Goal: Use online tool/utility: Utilize a website feature to perform a specific function

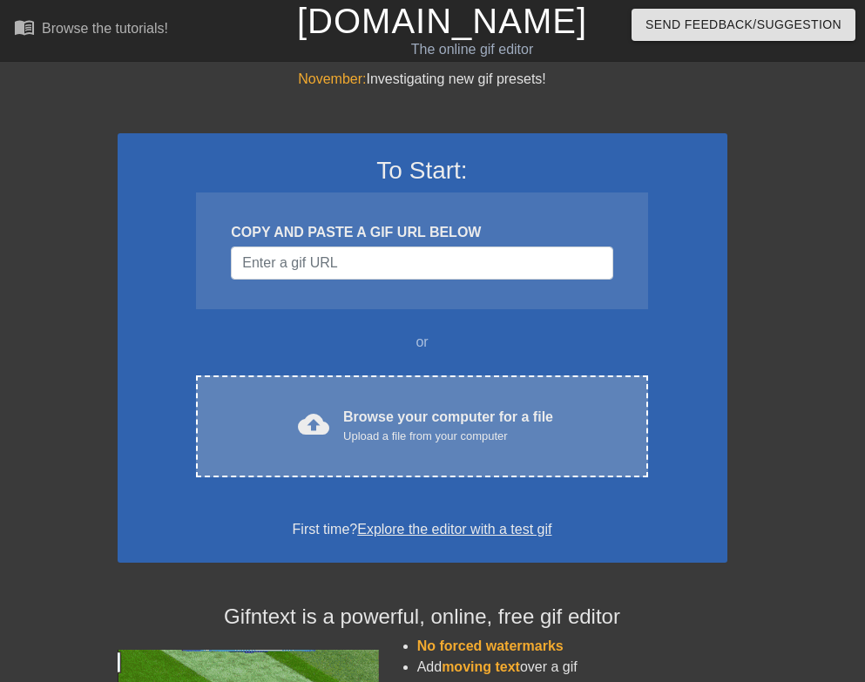
click at [349, 402] on div "cloud_upload Browse your computer for a file Upload a file from your computer C…" at bounding box center [421, 426] width 451 height 102
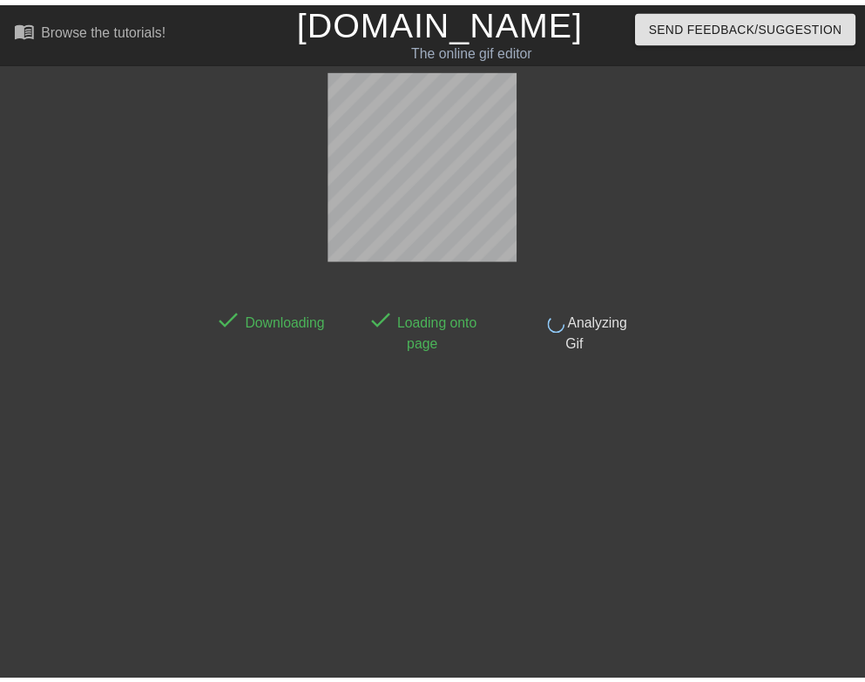
scroll to position [41, 0]
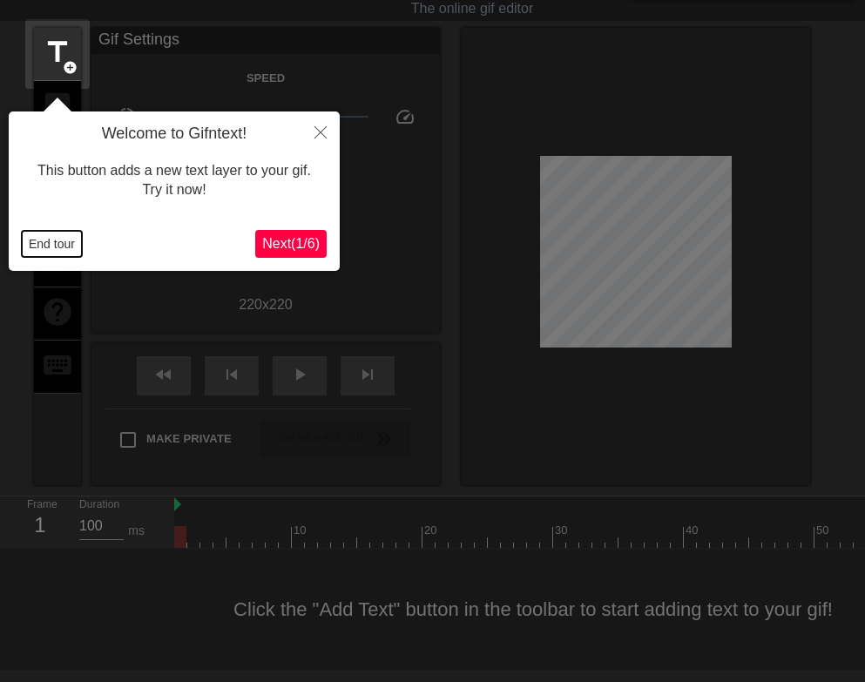
click at [39, 239] on button "End tour" at bounding box center [52, 244] width 60 height 26
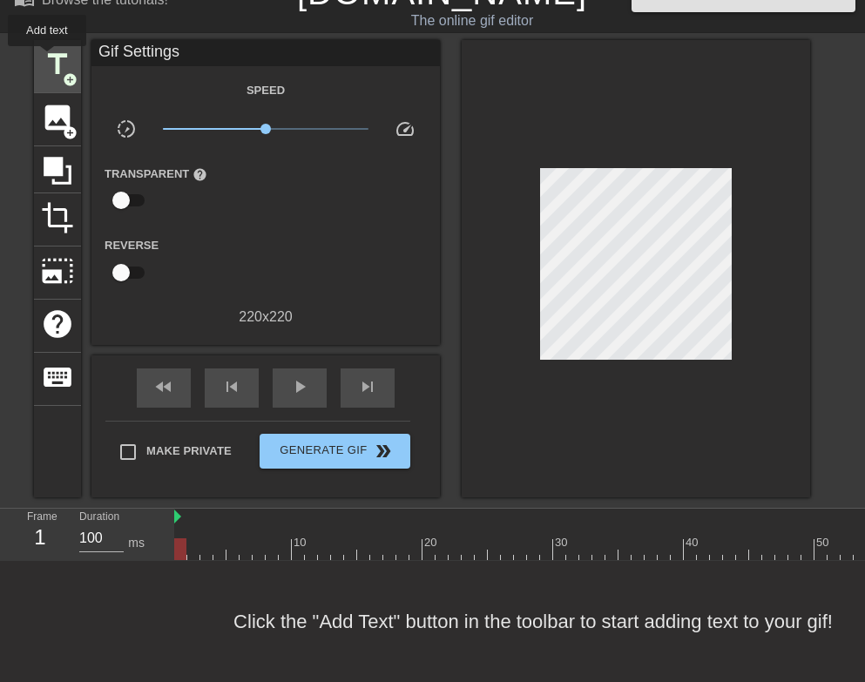
click at [47, 58] on span "title" at bounding box center [57, 64] width 33 height 33
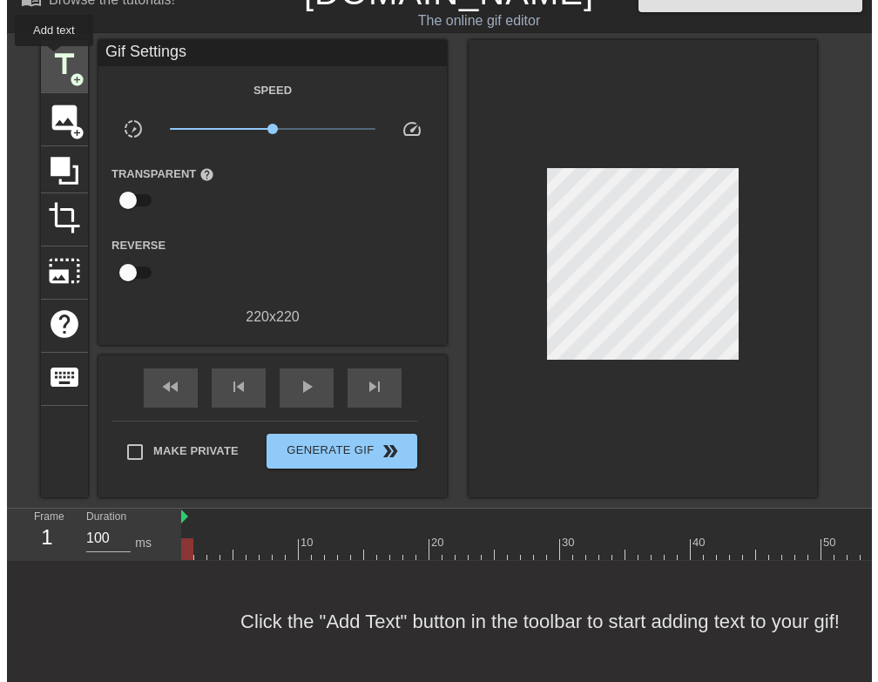
scroll to position [0, 0]
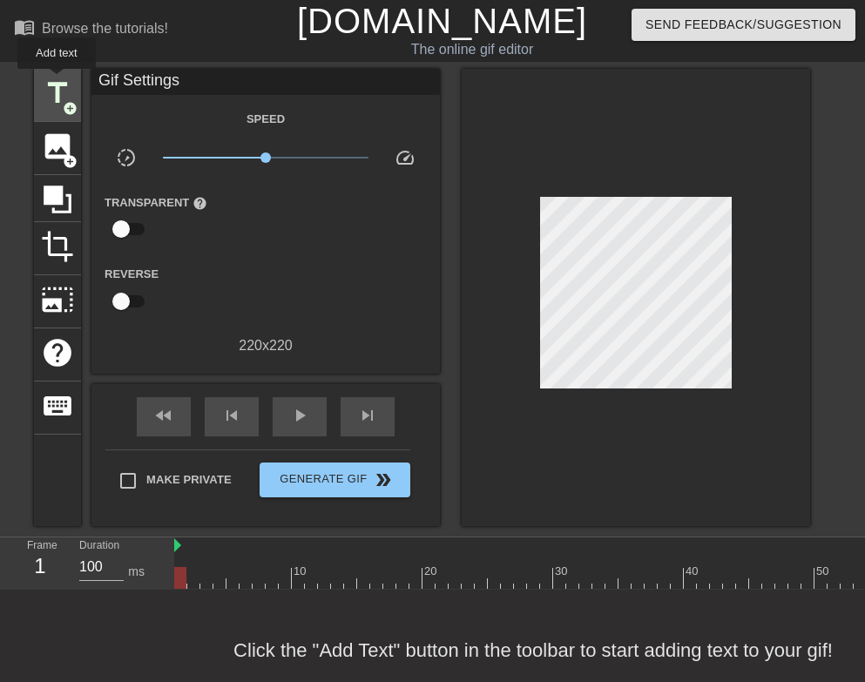
click at [57, 81] on span "title" at bounding box center [57, 93] width 33 height 33
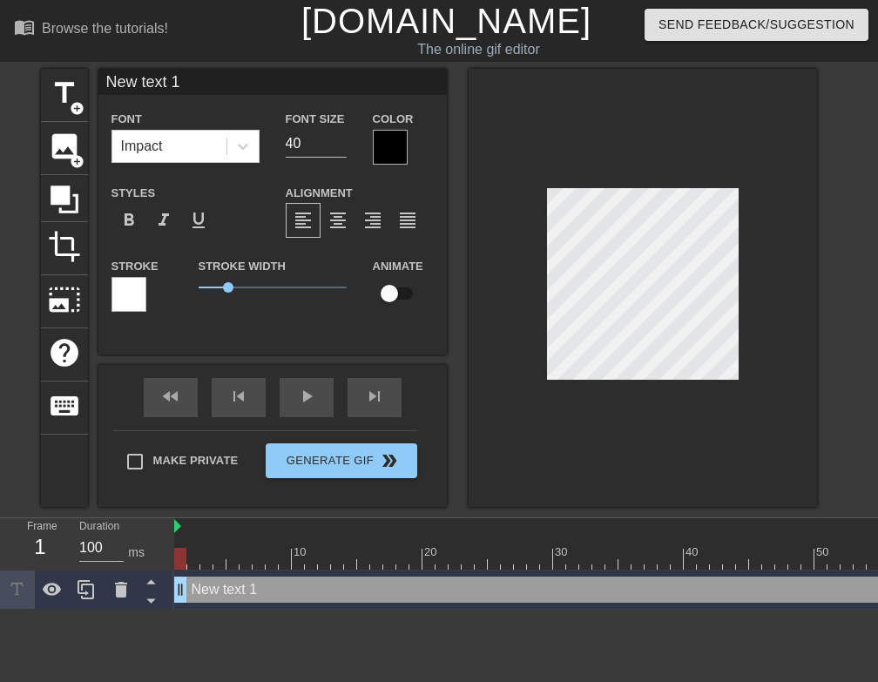
scroll to position [3, 5]
type input "New text"
type textarea "New text"
type input "New text"
type textarea "New text"
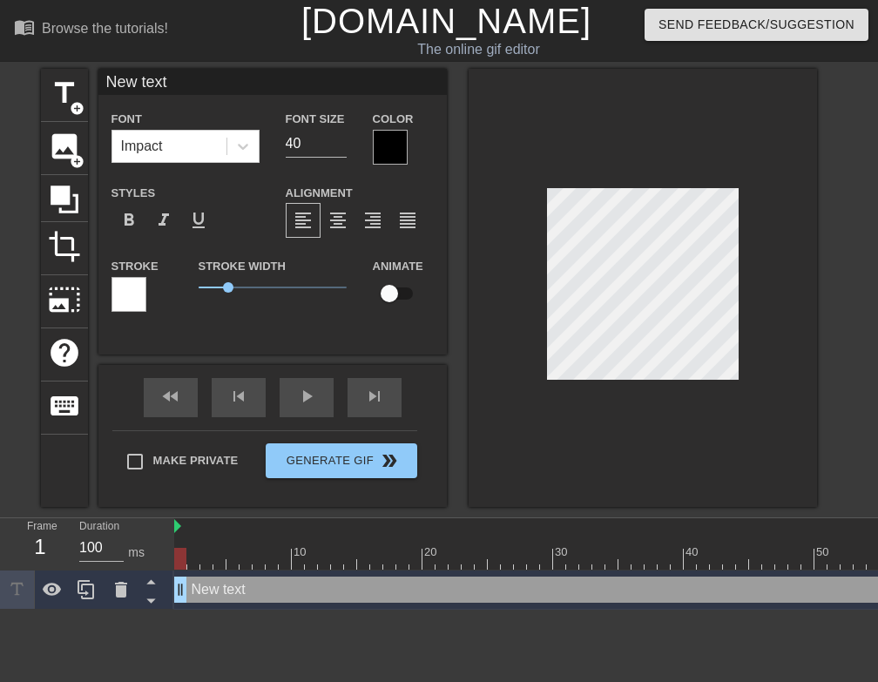
type input "New tex"
type textarea "New tex"
type input "New te"
type textarea "New te"
type input "New t"
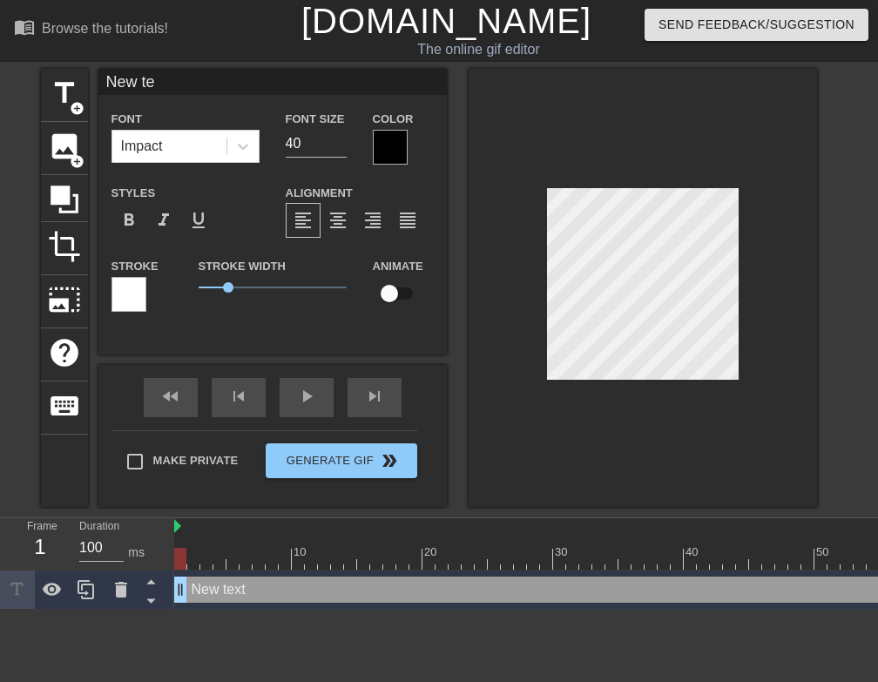
type textarea "New t"
type input "New"
type textarea "New"
type input "New"
type textarea "New"
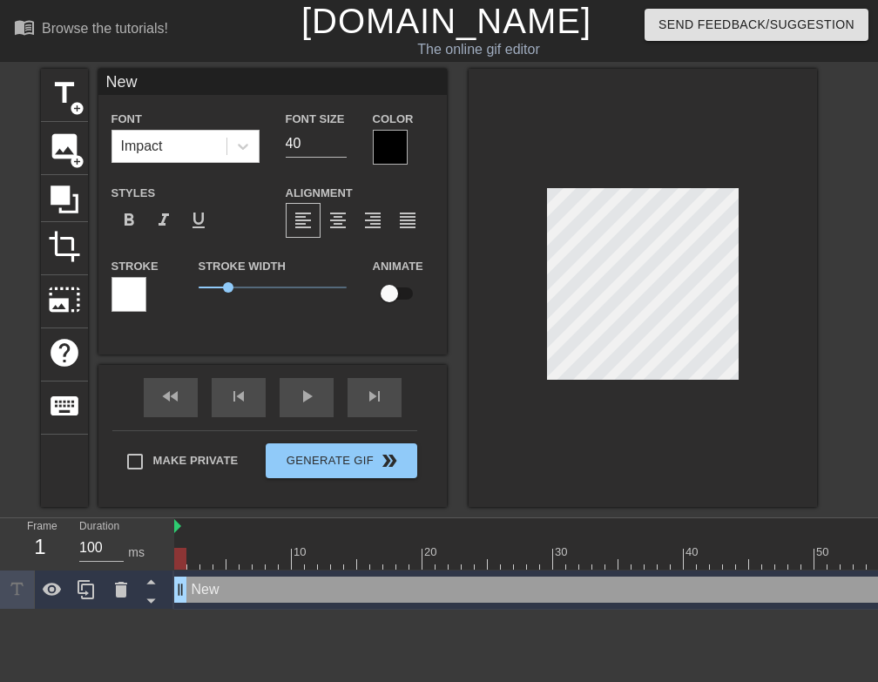
scroll to position [3, 3]
type input "Ne"
type textarea "Ne"
type input "N"
type textarea "N"
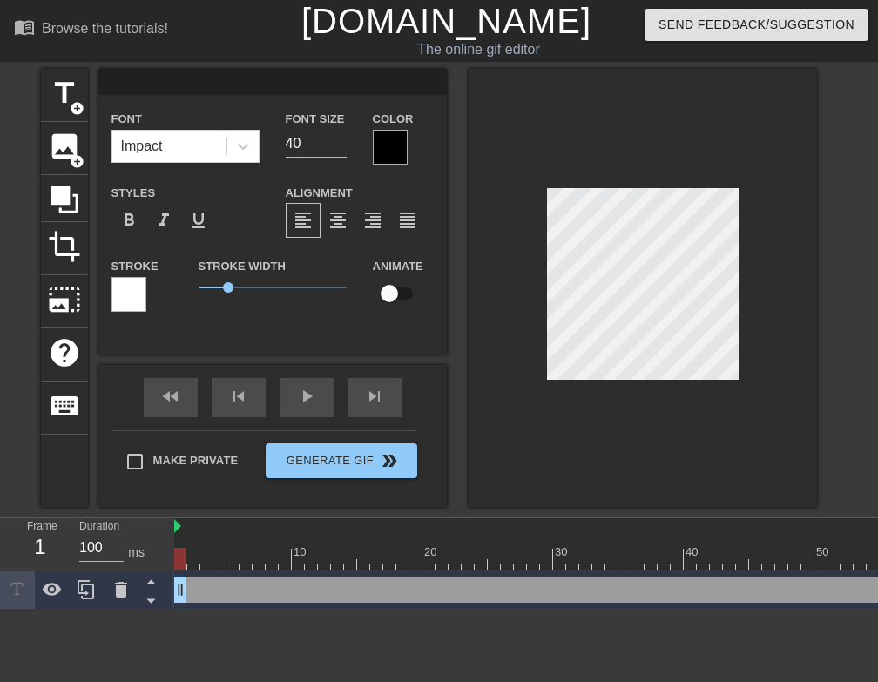
type input "o"
type textarea "o"
type input "om"
type textarea "om"
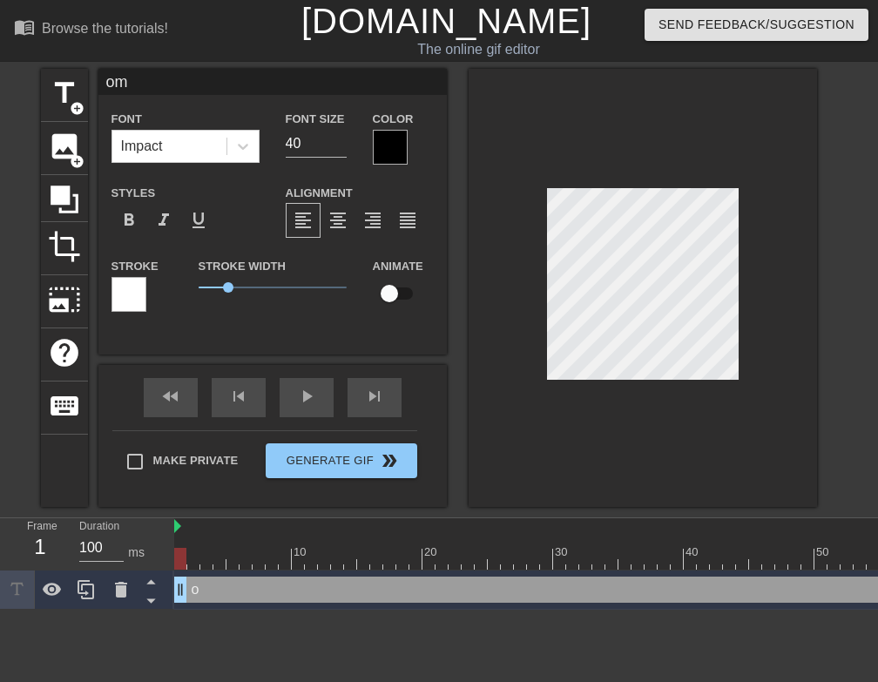
type input "oma"
type textarea "oma"
type input "om"
type textarea "om"
type input "o"
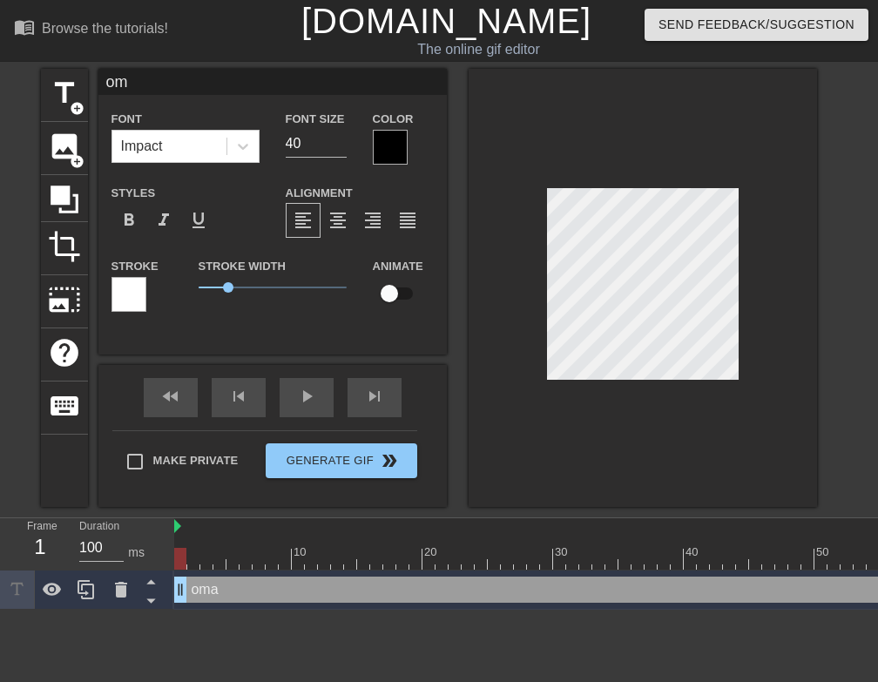
type textarea "o"
type input "o"
type textarea "o"
type input "om"
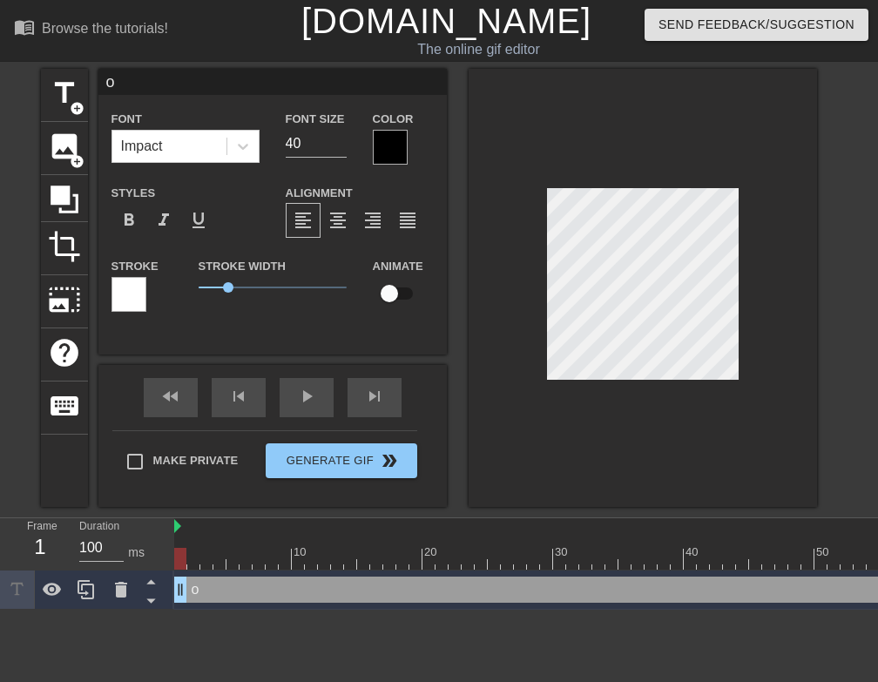
type textarea "om"
type input "oma"
type textarea "oma"
type input "om"
type textarea "om"
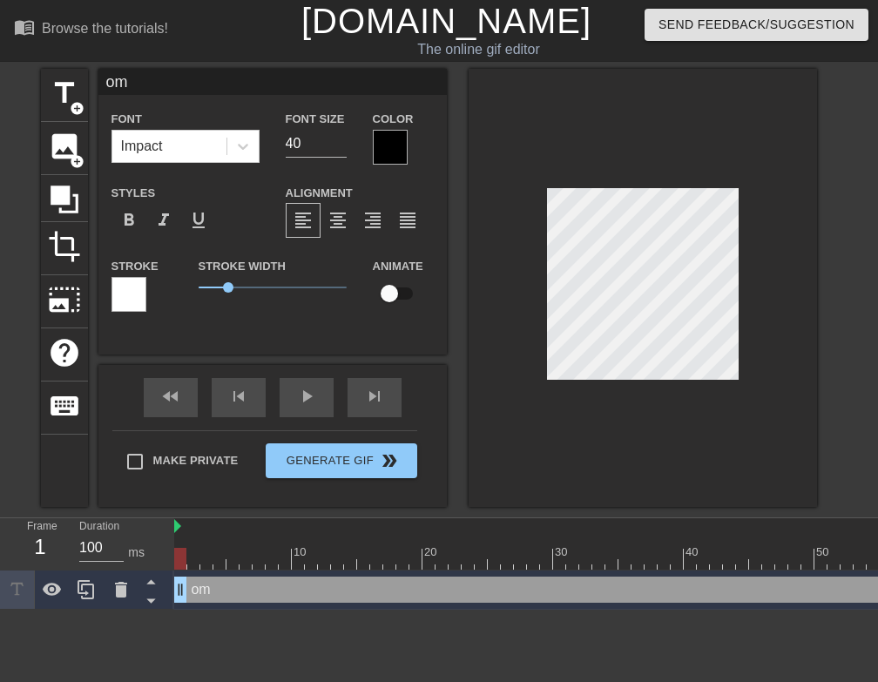
type input "o"
type textarea "o"
type input "お"
type textarea "お"
type input "おｍ"
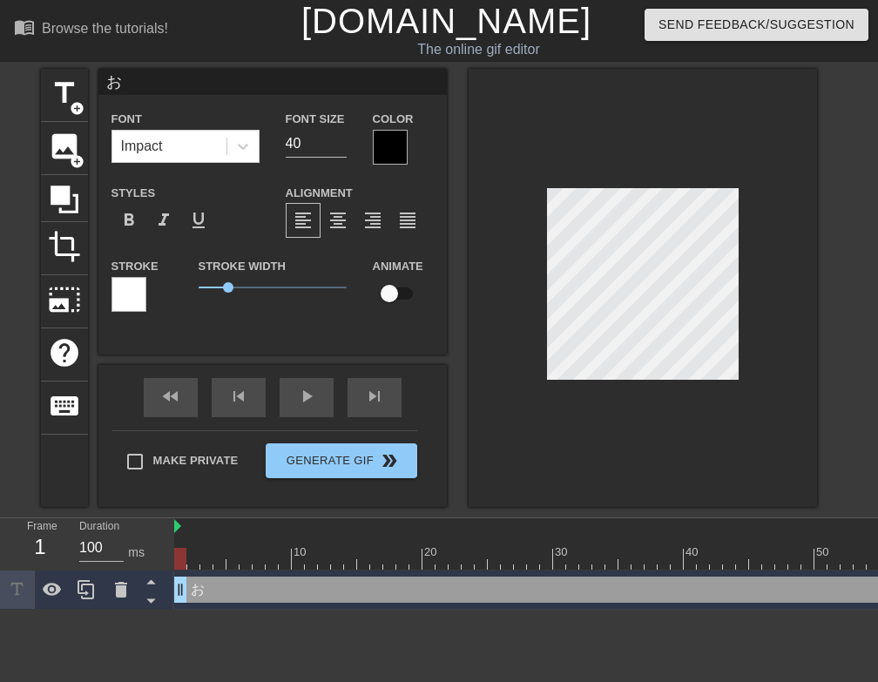
type textarea "おｍ"
type input "おま"
type textarea "おま"
type input "おまえ"
type textarea "おまえ"
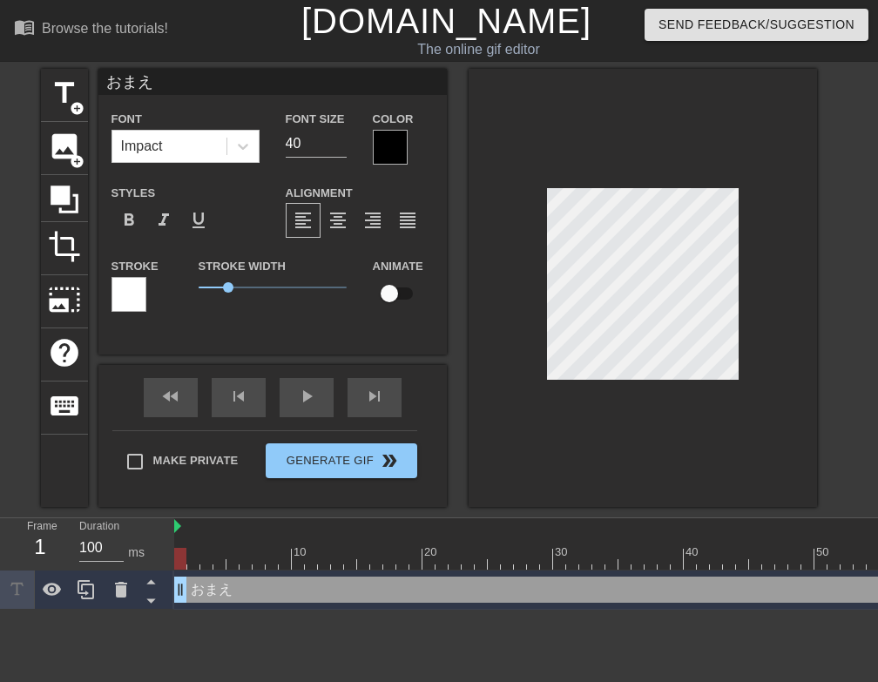
type input "おまえｙ"
type textarea "おまえｙ"
type input "おまえや"
type textarea "おまえや"
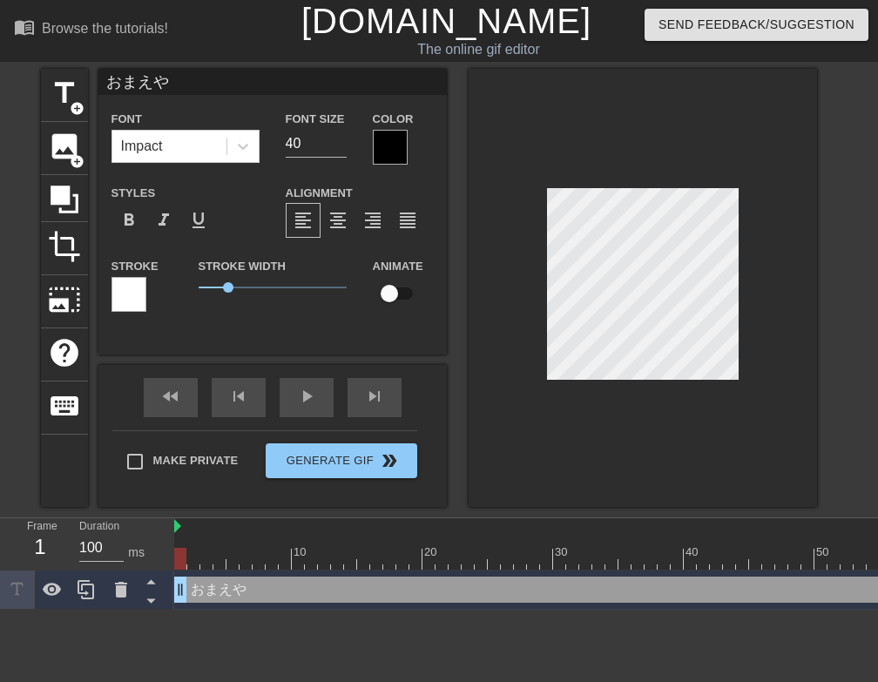
type input "お前や"
type textarea "お前や"
click at [64, 106] on span "title" at bounding box center [64, 93] width 33 height 33
type input "New text 2"
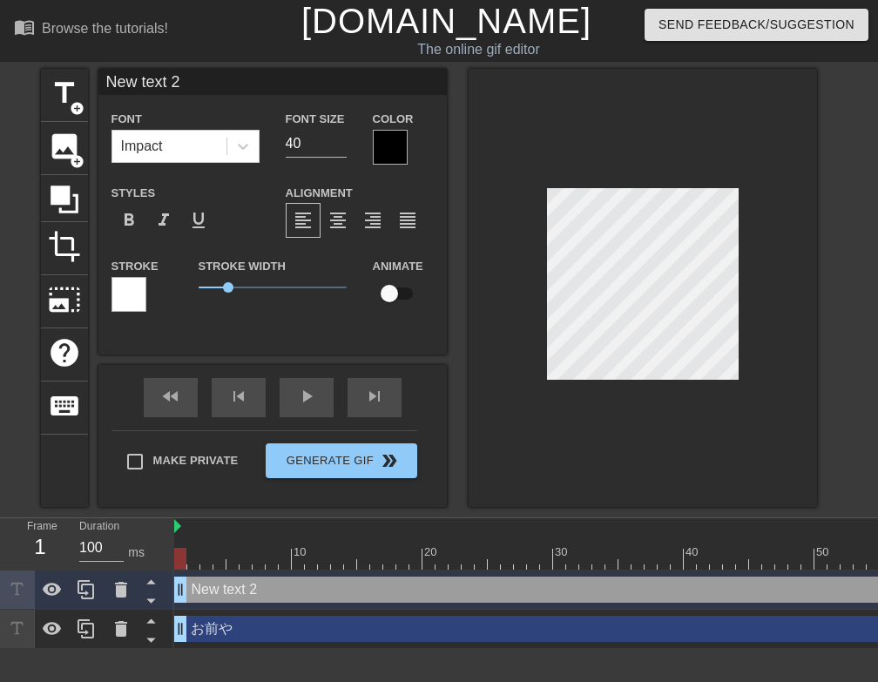
scroll to position [3, 5]
click at [117, 595] on icon at bounding box center [121, 590] width 12 height 16
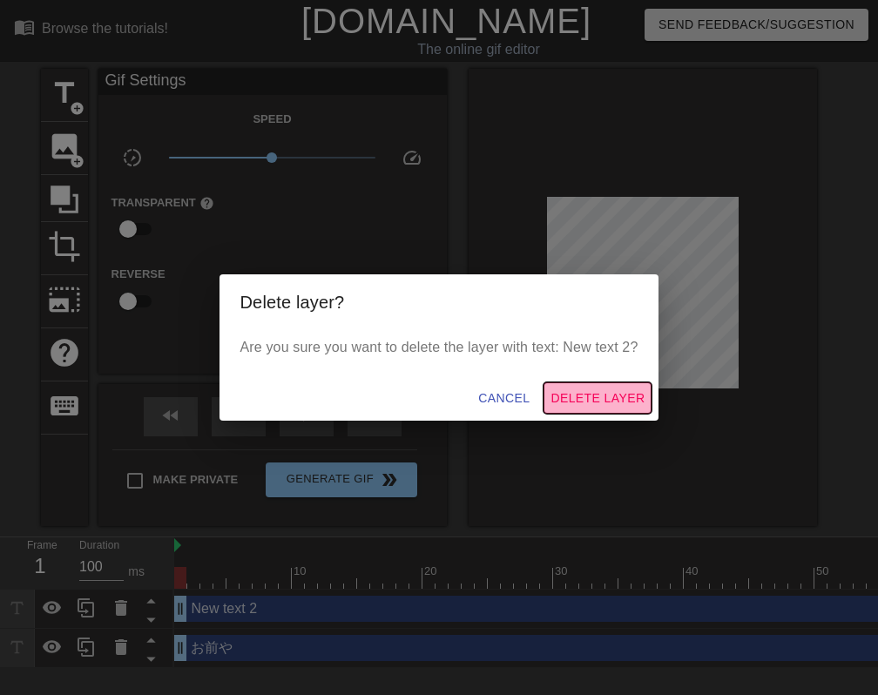
click at [599, 391] on span "Delete Layer" at bounding box center [597, 399] width 94 height 22
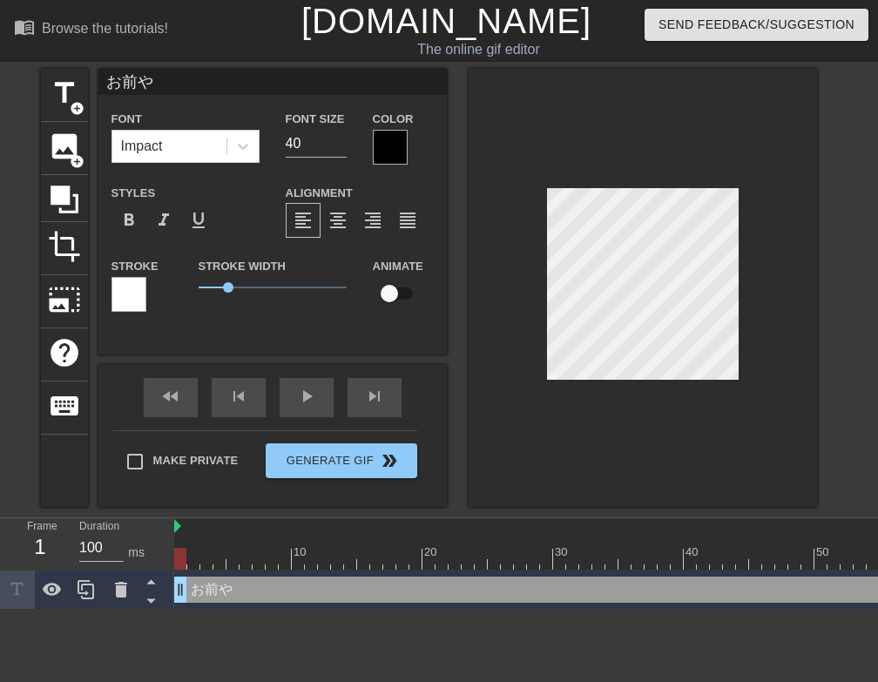
scroll to position [3, 2]
click at [169, 84] on input "お前や" at bounding box center [272, 82] width 348 height 26
click at [69, 97] on span "title" at bounding box center [64, 93] width 33 height 33
type input "New text 3"
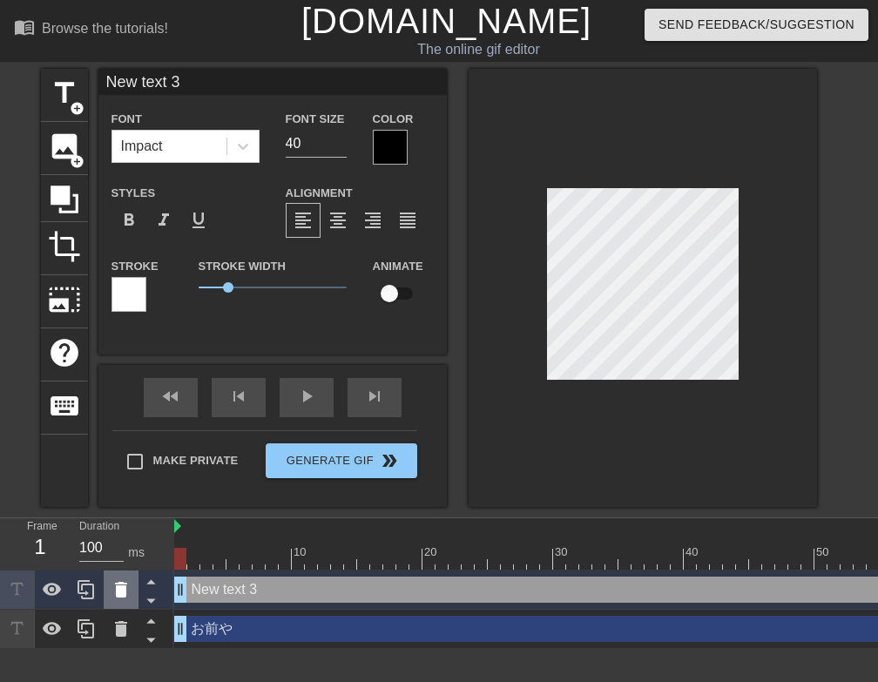
click at [118, 598] on icon at bounding box center [121, 589] width 21 height 21
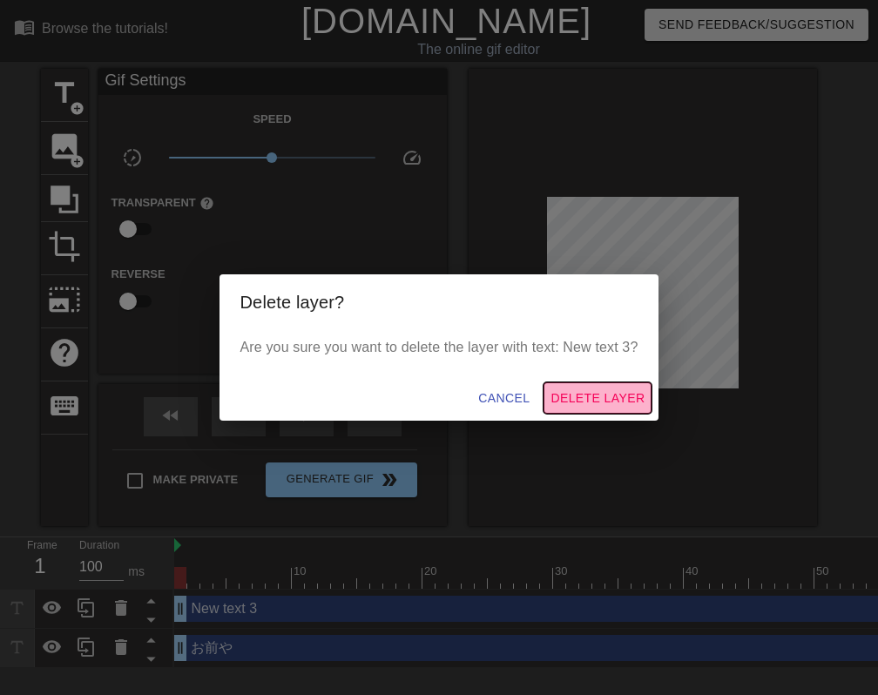
click at [634, 399] on span "Delete Layer" at bounding box center [597, 399] width 94 height 22
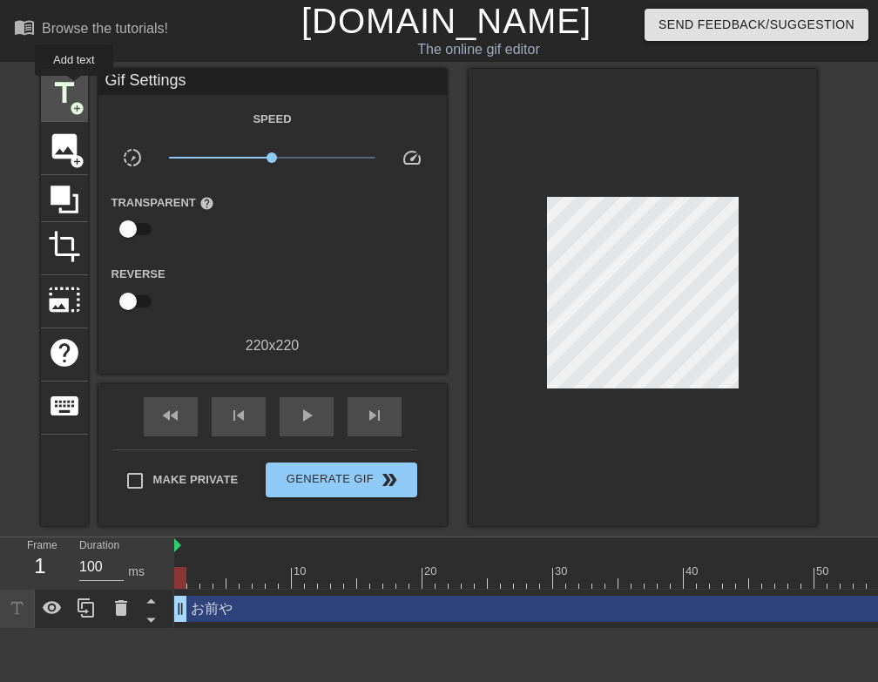
click at [75, 88] on span "title" at bounding box center [64, 93] width 33 height 33
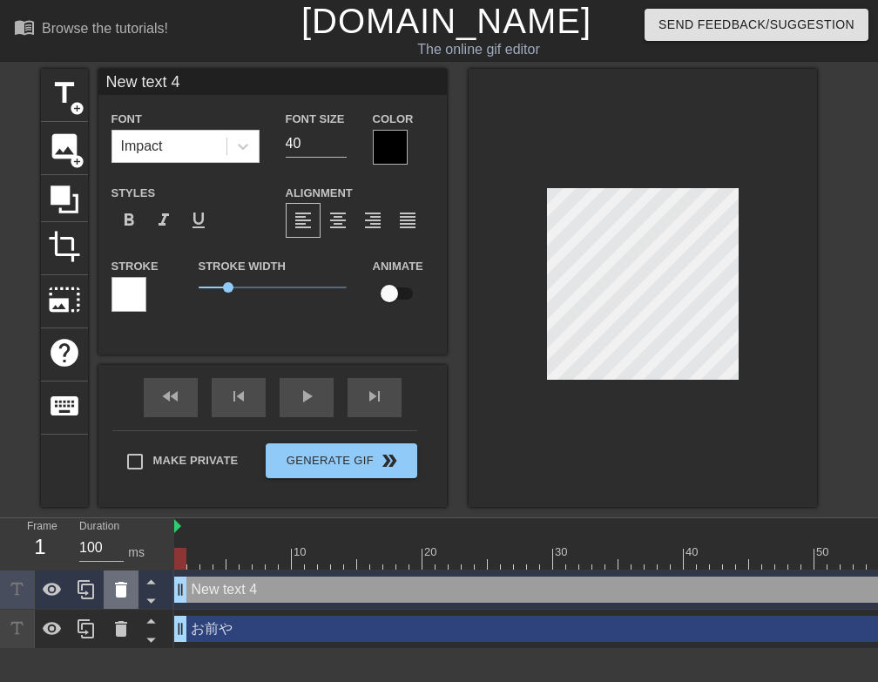
click at [118, 588] on icon at bounding box center [121, 590] width 12 height 16
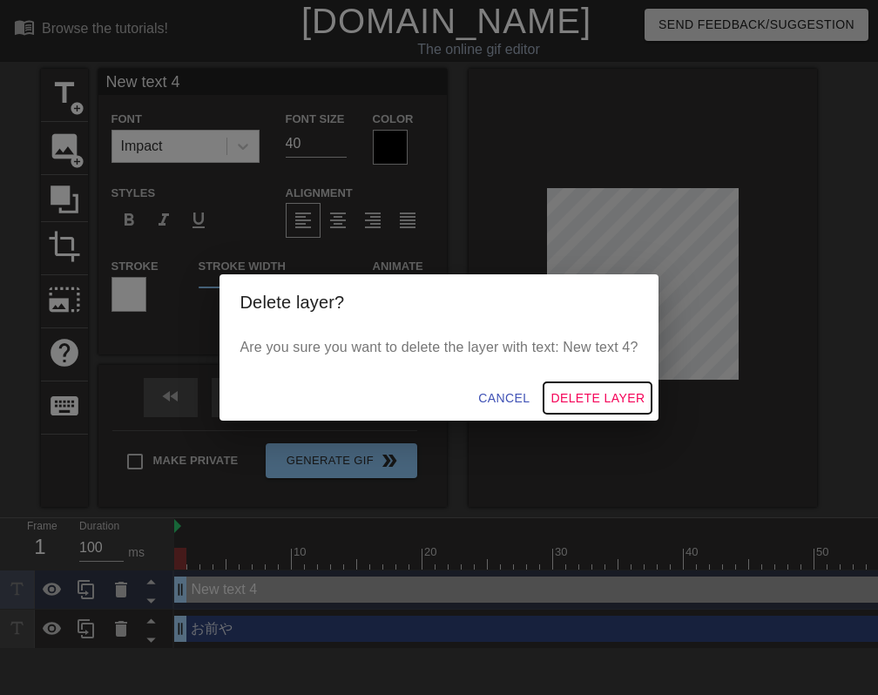
click at [604, 395] on span "Delete Layer" at bounding box center [597, 399] width 94 height 22
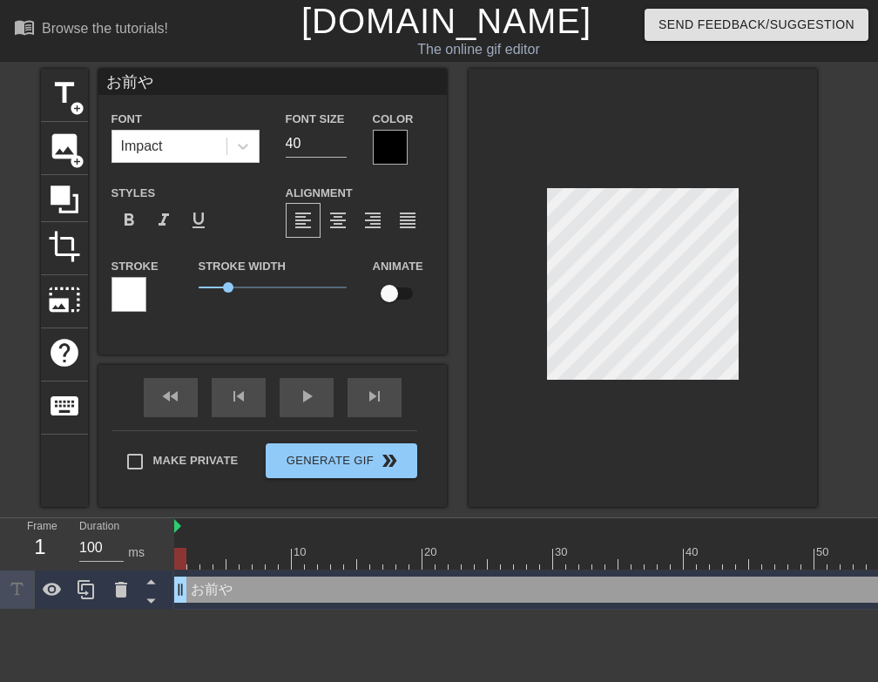
click at [179, 76] on input "お前や" at bounding box center [272, 82] width 348 height 26
click at [71, 396] on span "keyboard" at bounding box center [64, 405] width 33 height 33
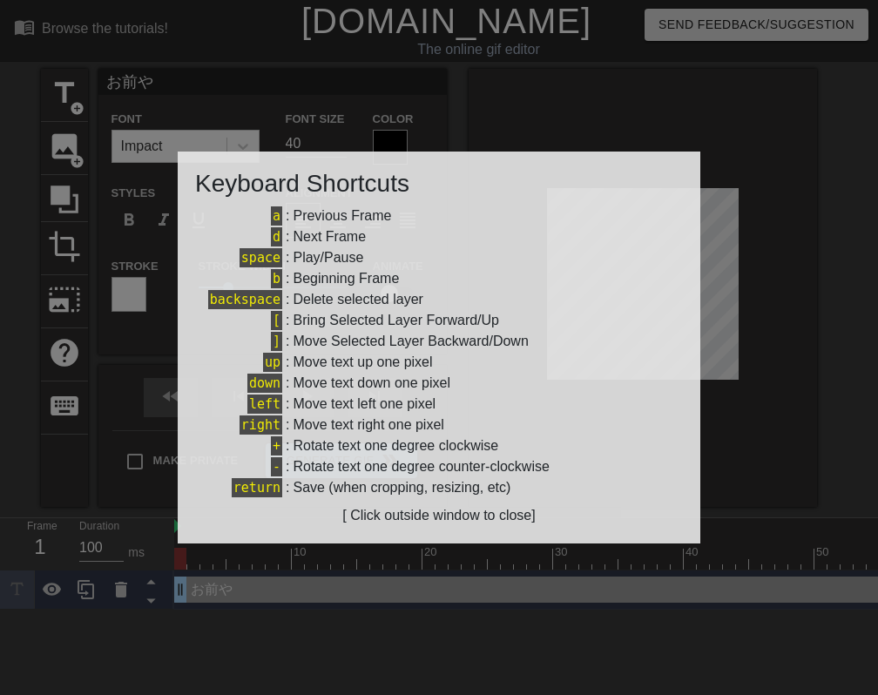
click at [595, 113] on div at bounding box center [439, 347] width 878 height 695
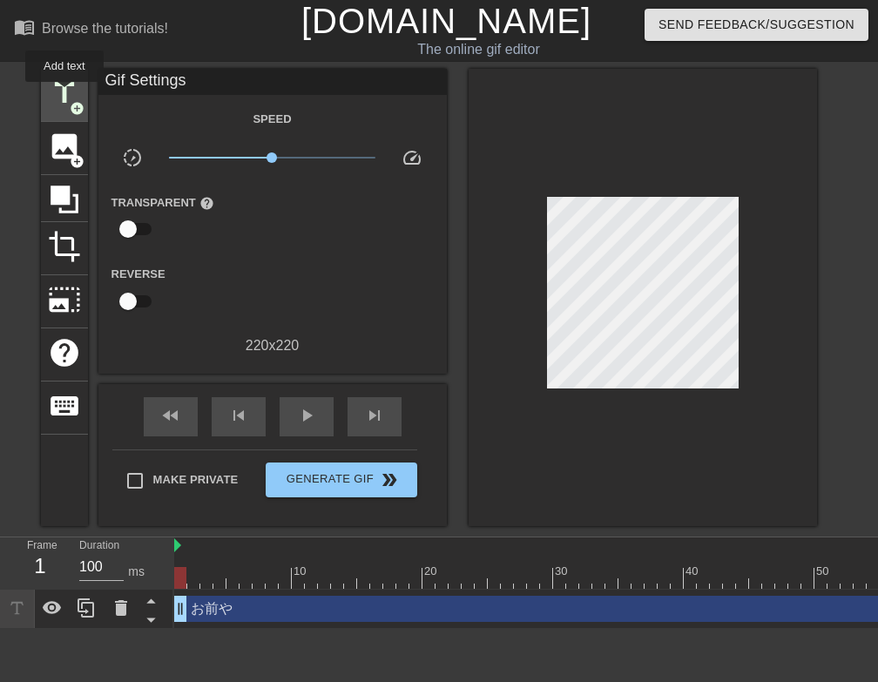
click at [64, 93] on span "title" at bounding box center [64, 93] width 33 height 33
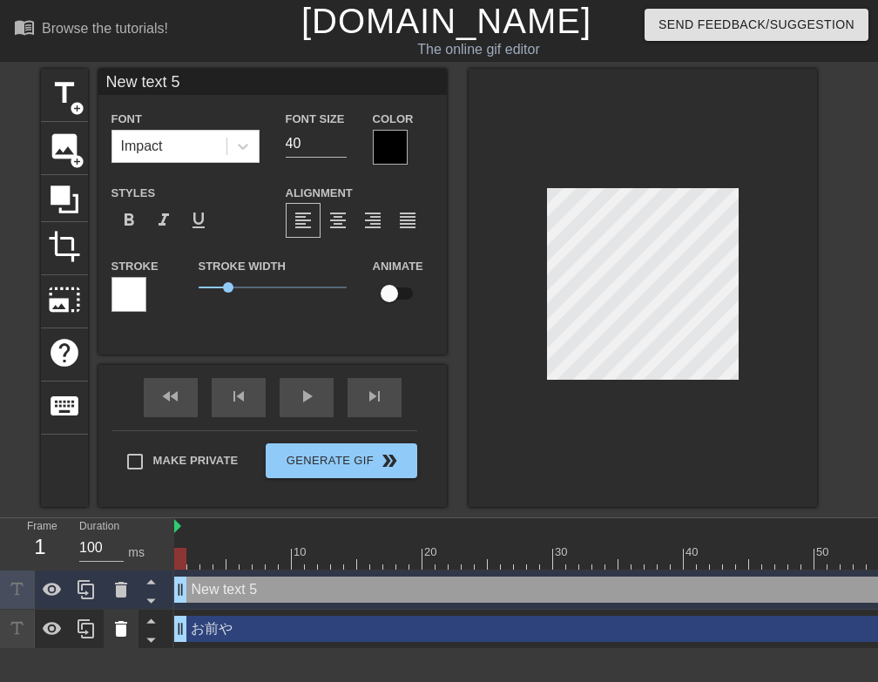
click at [118, 628] on icon at bounding box center [121, 629] width 12 height 16
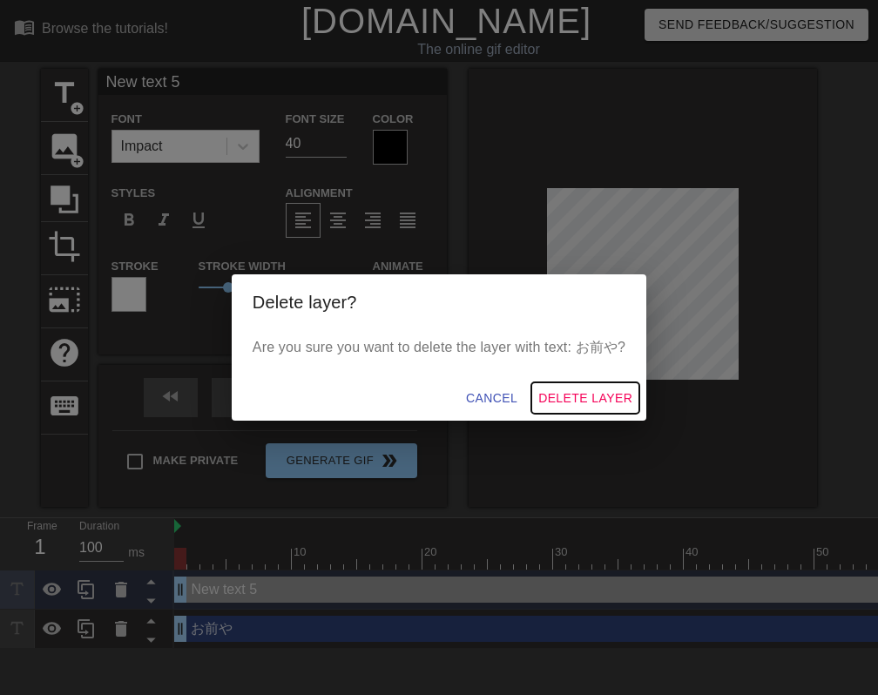
click at [624, 402] on span "Delete Layer" at bounding box center [585, 399] width 94 height 22
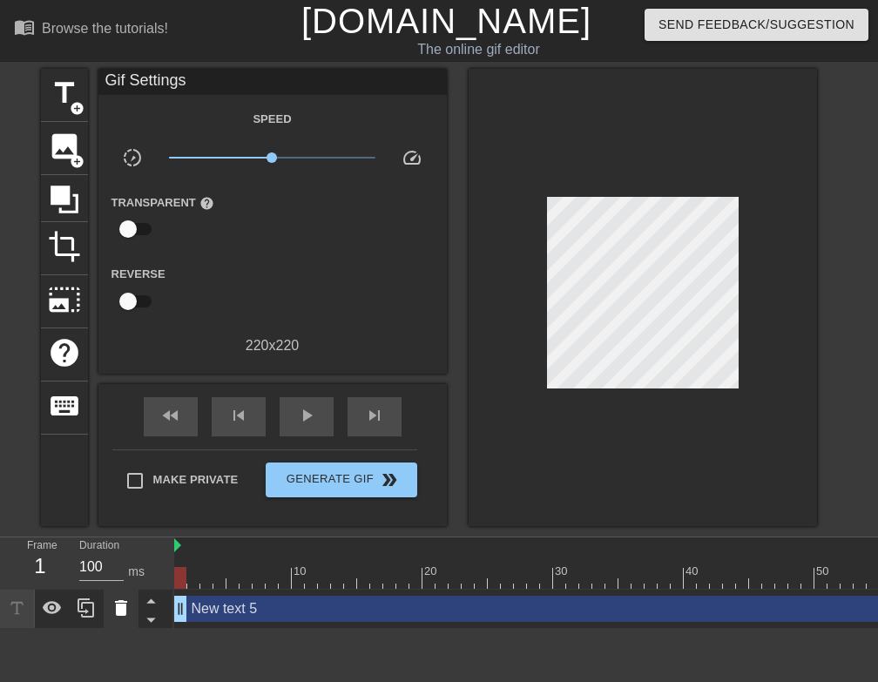
click at [117, 611] on icon at bounding box center [121, 608] width 12 height 16
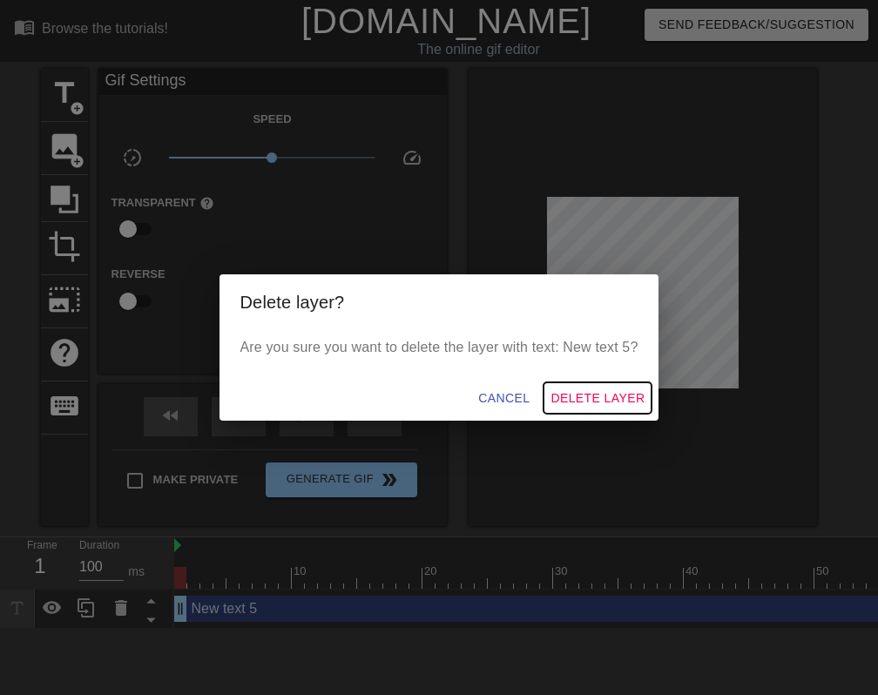
click at [629, 402] on span "Delete Layer" at bounding box center [597, 399] width 94 height 22
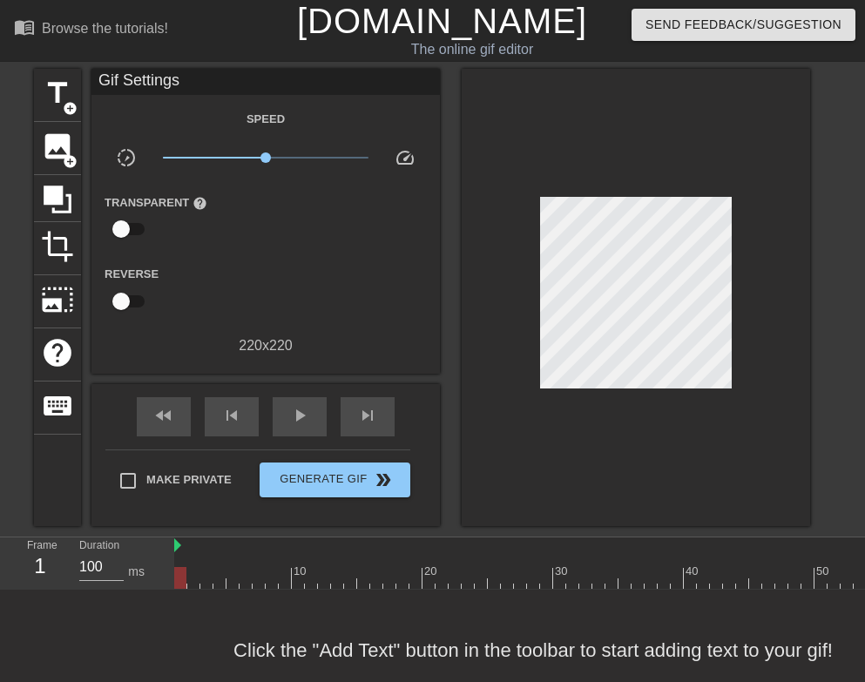
click at [202, 80] on div "Gif Settings" at bounding box center [265, 82] width 348 height 26
click at [44, 84] on span "title" at bounding box center [57, 93] width 33 height 33
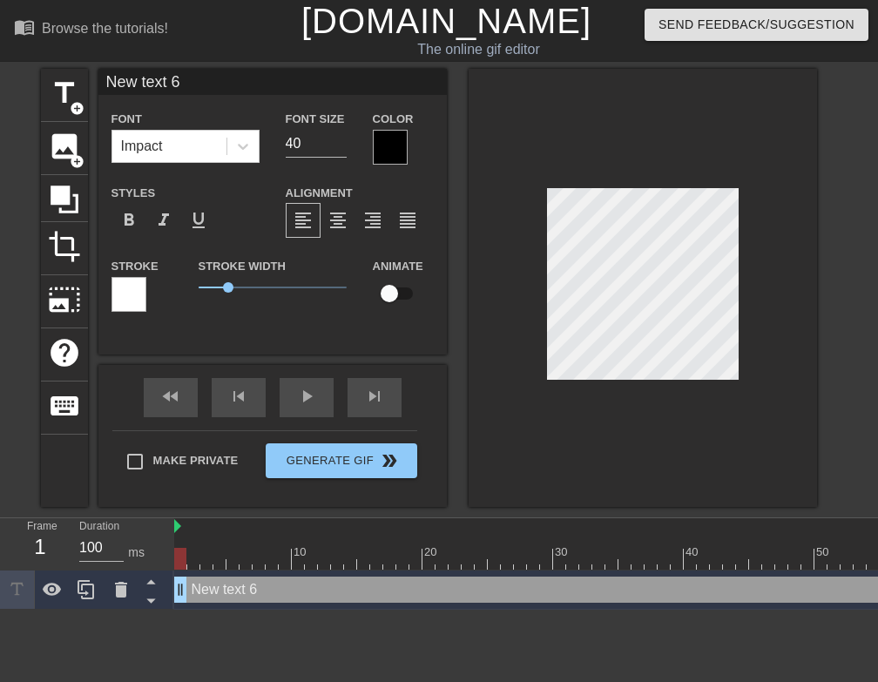
drag, startPoint x: 195, startPoint y: 84, endPoint x: -98, endPoint y: 81, distance: 293.5
click at [0, 81] on html "menu_book Browse the tutorials! [DOMAIN_NAME] The online gif editor Send Feedba…" at bounding box center [439, 305] width 878 height 610
click at [314, 86] on input at bounding box center [272, 82] width 348 height 26
type input "お前や～"
click at [733, 449] on div at bounding box center [643, 288] width 348 height 438
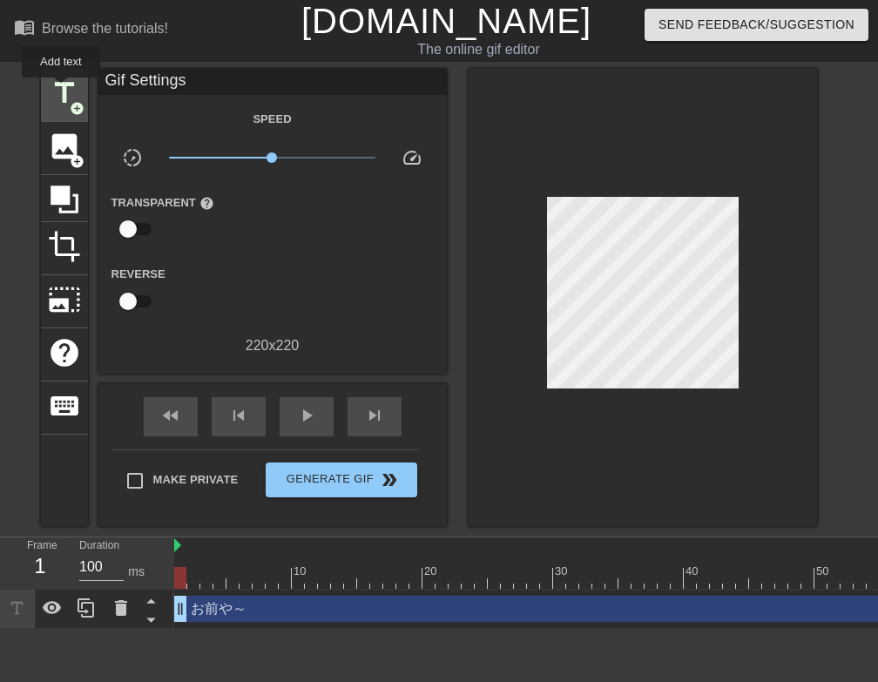
click at [61, 89] on span "title" at bounding box center [64, 93] width 33 height 33
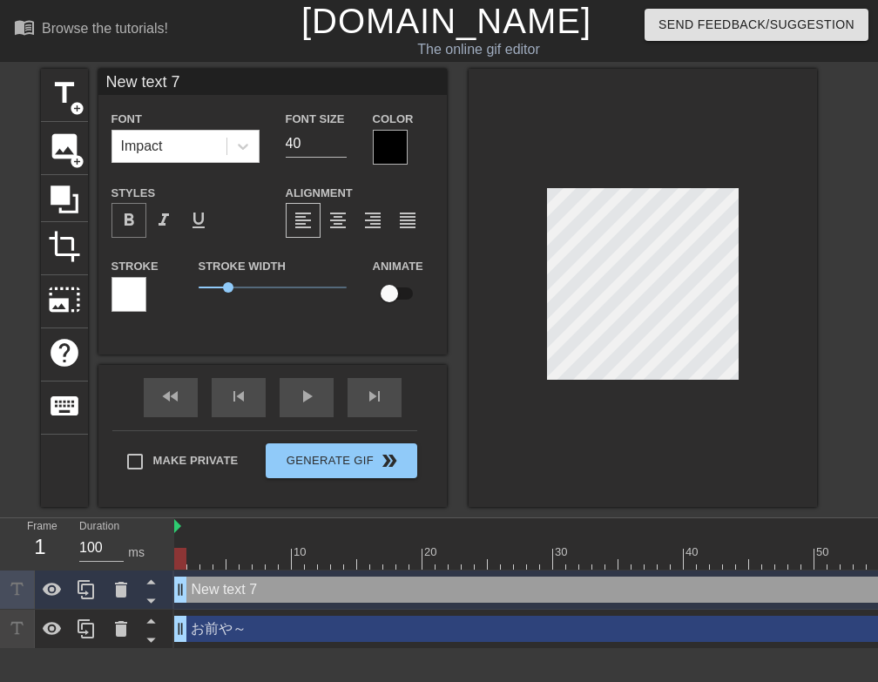
click at [136, 215] on span "format_bold" at bounding box center [128, 220] width 21 height 21
click at [113, 589] on icon at bounding box center [121, 589] width 21 height 21
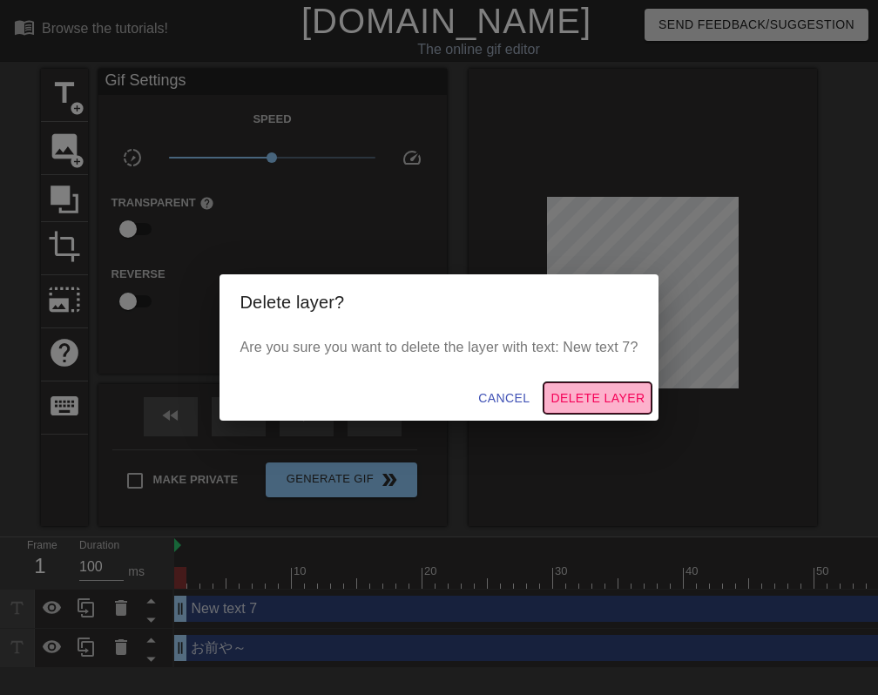
click at [612, 395] on span "Delete Layer" at bounding box center [597, 399] width 94 height 22
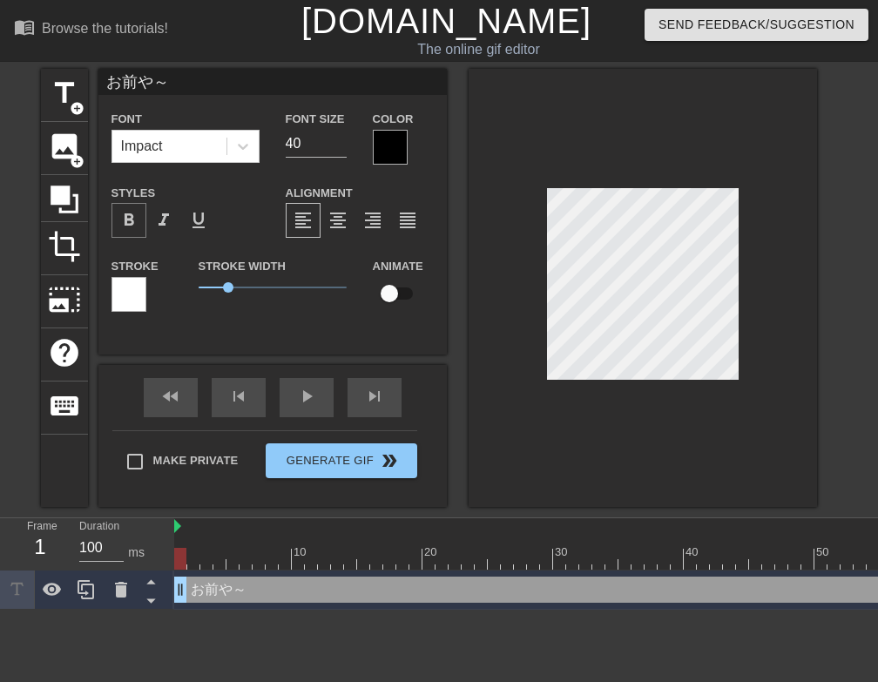
click at [133, 224] on span "format_bold" at bounding box center [128, 220] width 21 height 21
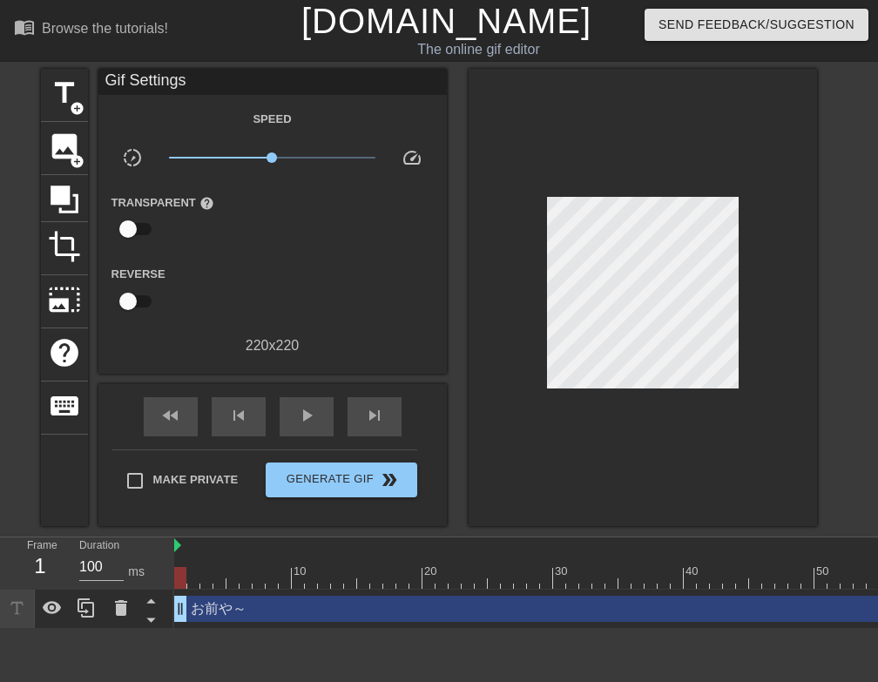
click at [614, 465] on div at bounding box center [643, 297] width 348 height 457
click at [62, 91] on span "title" at bounding box center [64, 93] width 33 height 33
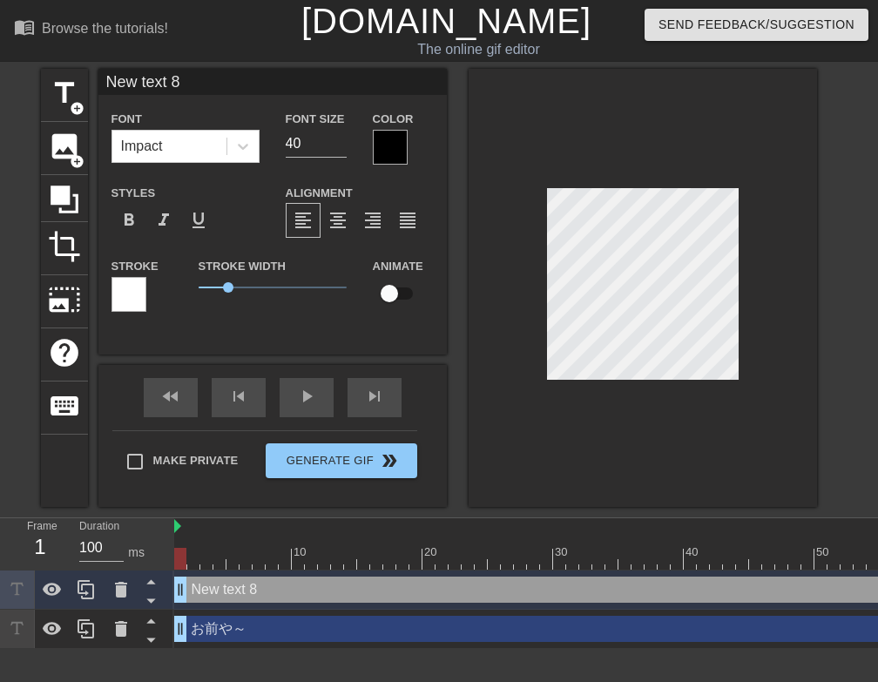
drag, startPoint x: 191, startPoint y: 84, endPoint x: -81, endPoint y: 66, distance: 272.3
click at [0, 66] on html "menu_book Browse the tutorials! [DOMAIN_NAME] The online gif editor Send Feedba…" at bounding box center [439, 324] width 878 height 649
click at [154, 222] on span "format_italic" at bounding box center [163, 220] width 21 height 21
click at [126, 218] on span "format_bold" at bounding box center [128, 220] width 21 height 21
drag, startPoint x: 230, startPoint y: 282, endPoint x: 243, endPoint y: 287, distance: 14.1
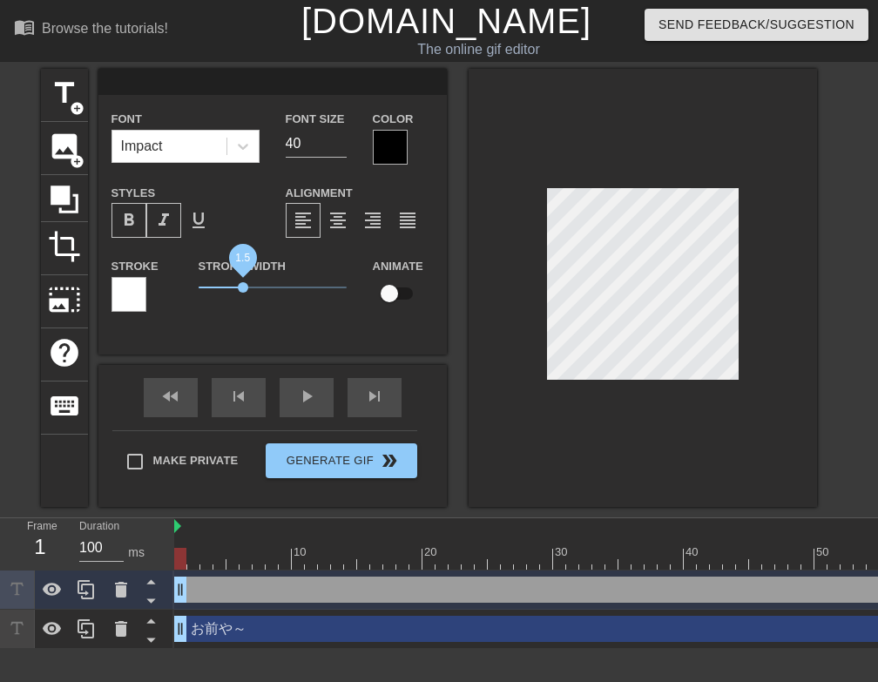
click at [243, 287] on span "1.5" at bounding box center [243, 287] width 10 height 10
click at [617, 443] on div at bounding box center [643, 288] width 348 height 438
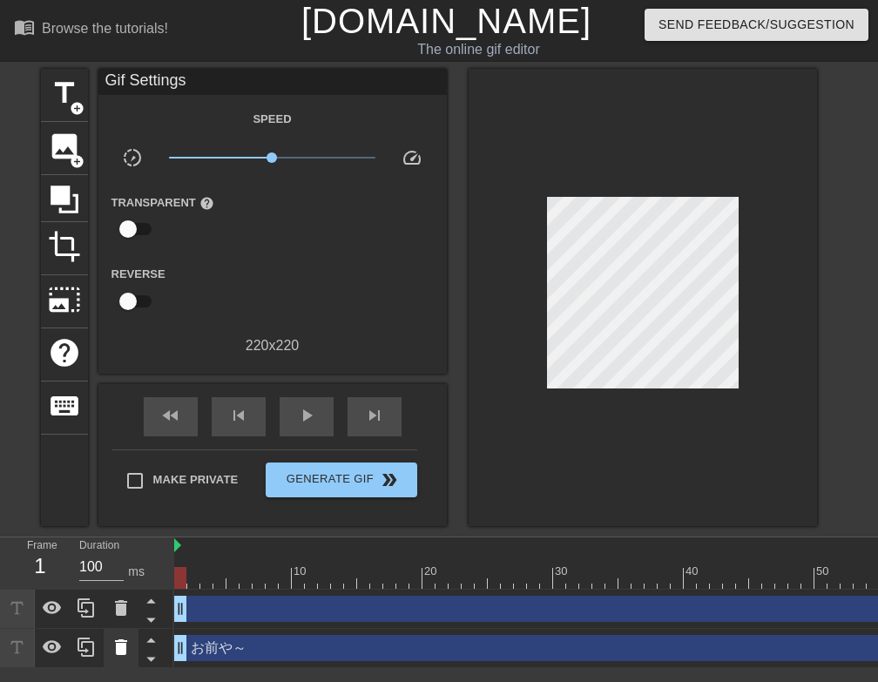
click at [126, 636] on div at bounding box center [121, 648] width 35 height 38
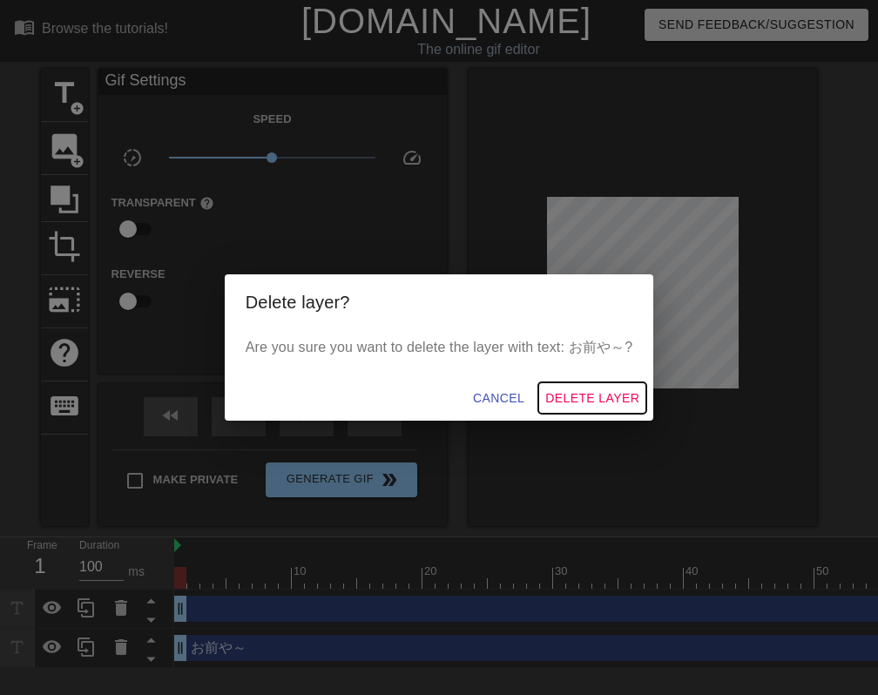
click at [624, 396] on span "Delete Layer" at bounding box center [592, 399] width 94 height 22
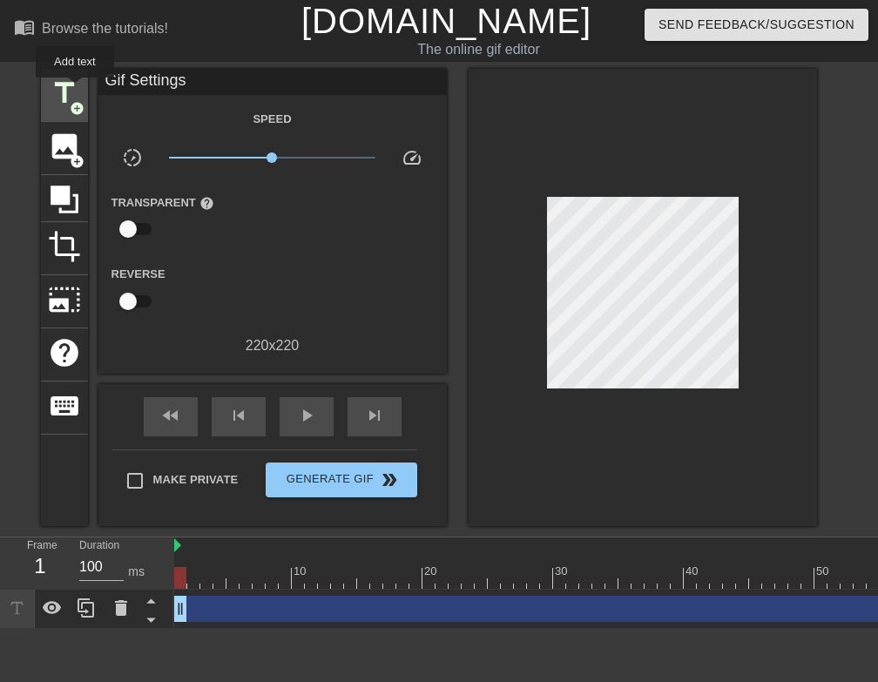
click at [65, 87] on span "title" at bounding box center [64, 93] width 33 height 33
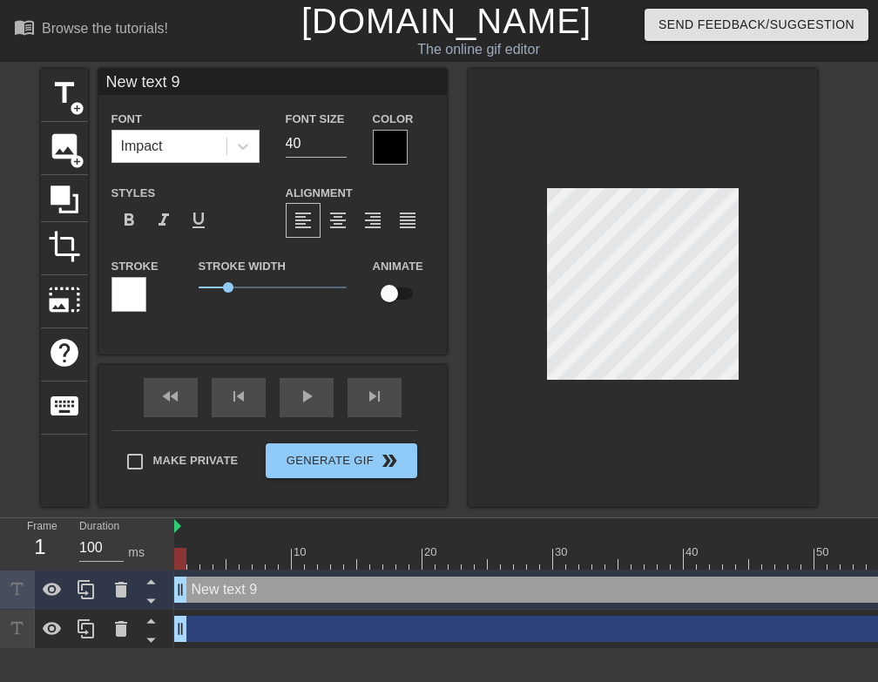
click at [264, 87] on input "New text 9" at bounding box center [272, 82] width 348 height 26
type input "N"
type input "お前や～"
click at [728, 407] on div at bounding box center [643, 288] width 348 height 438
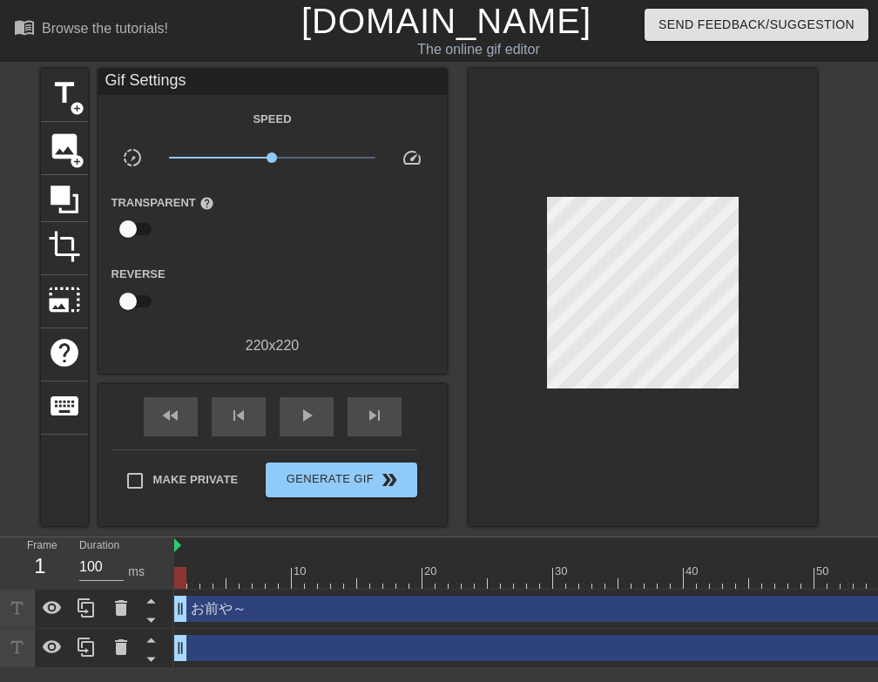
click at [747, 445] on div at bounding box center [643, 297] width 348 height 457
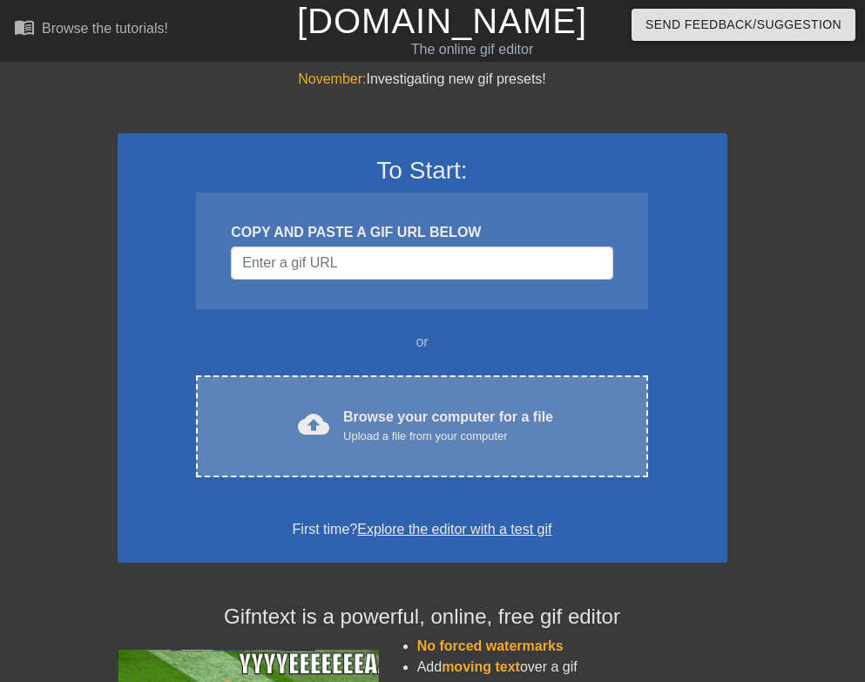
click at [334, 377] on div "cloud_upload Browse your computer for a file Upload a file from your computer C…" at bounding box center [421, 426] width 451 height 102
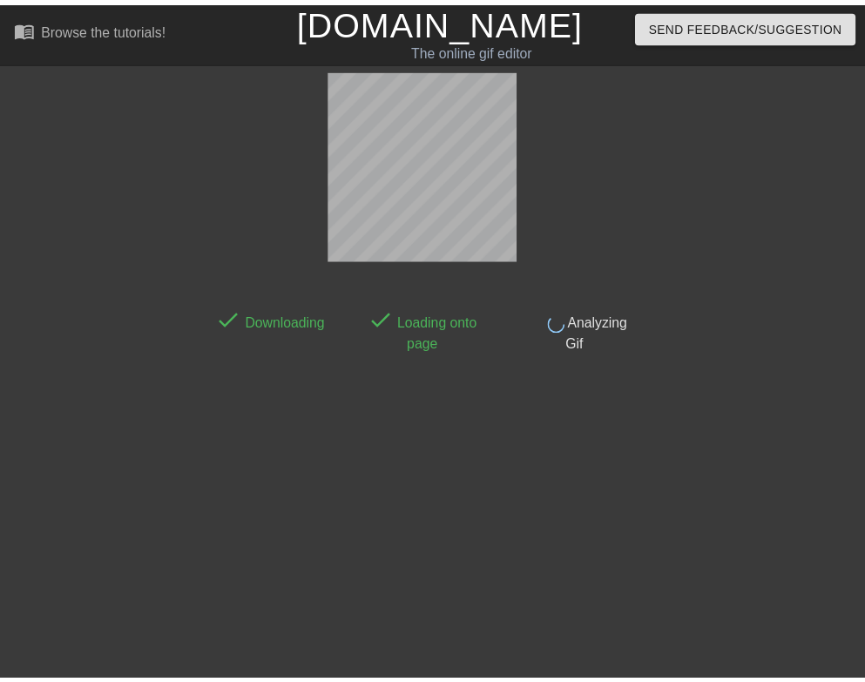
scroll to position [41, 0]
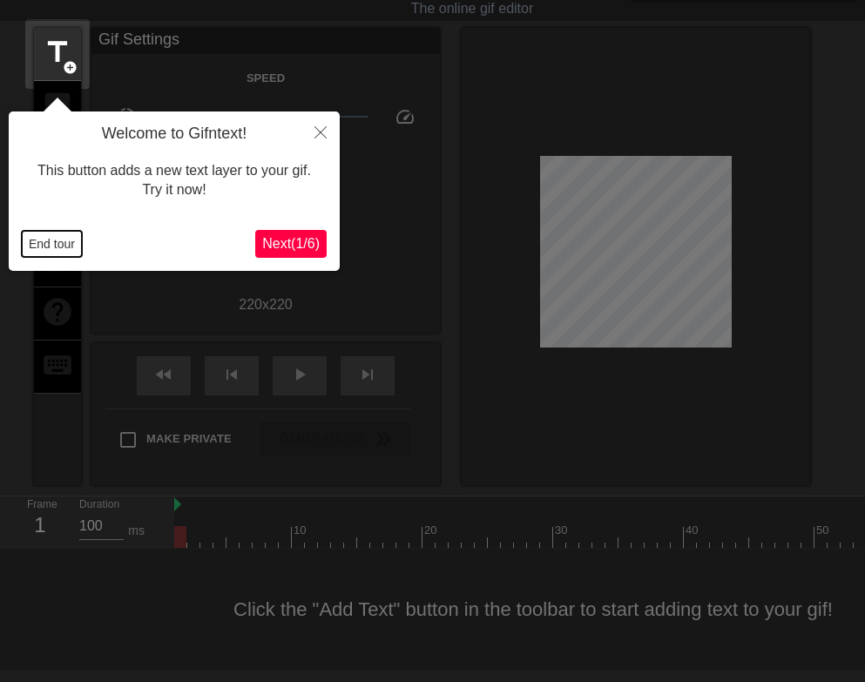
click at [40, 240] on button "End tour" at bounding box center [52, 244] width 60 height 26
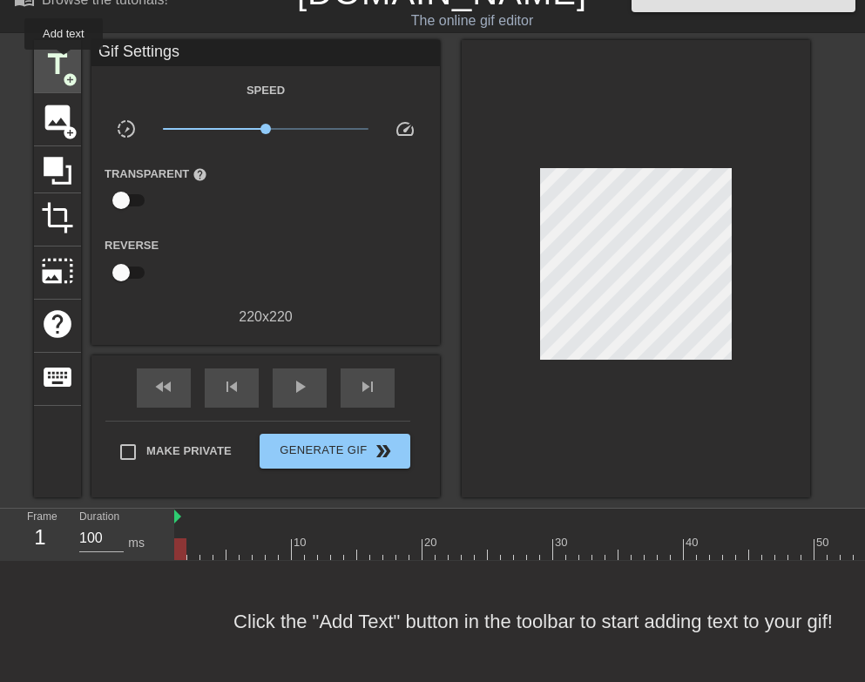
click at [64, 72] on span "add_circle" at bounding box center [70, 79] width 15 height 15
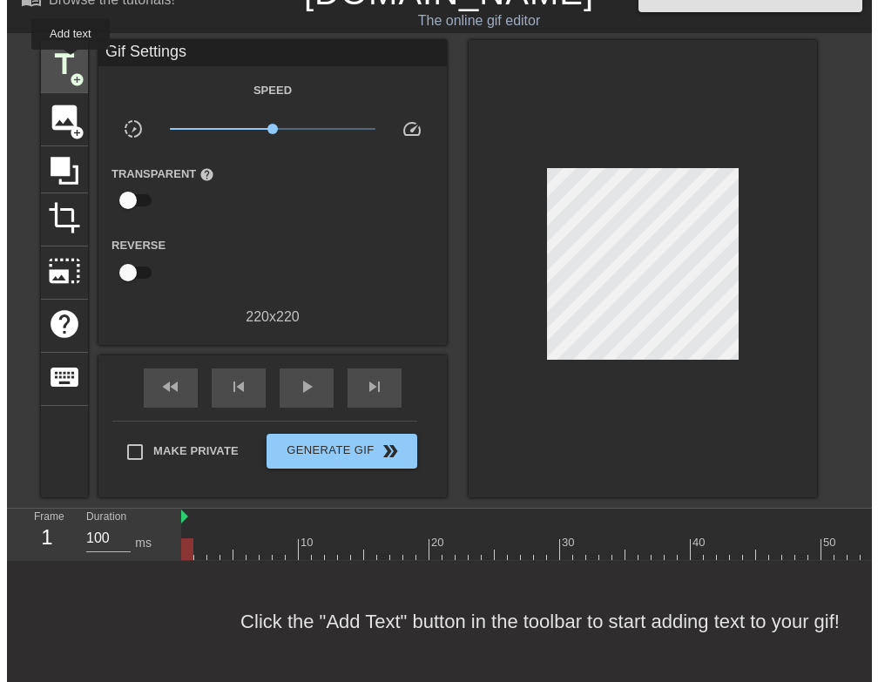
scroll to position [0, 0]
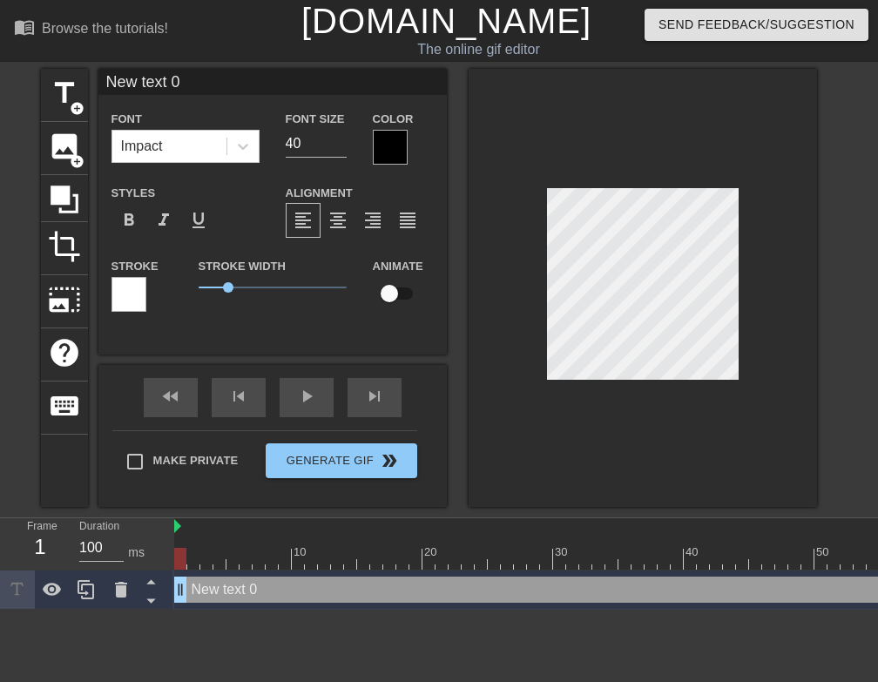
click at [205, 76] on input "New text 0" at bounding box center [272, 82] width 348 height 26
type input "N"
type input "o"
type input "お前や～"
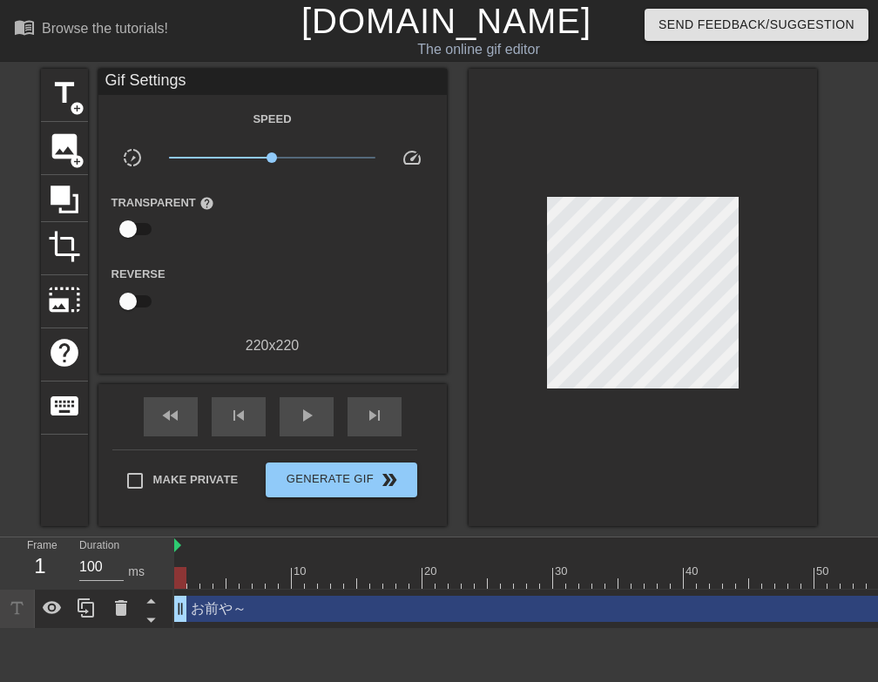
click at [132, 459] on div "Make Private Generate Gif double_arrow" at bounding box center [264, 483] width 305 height 69
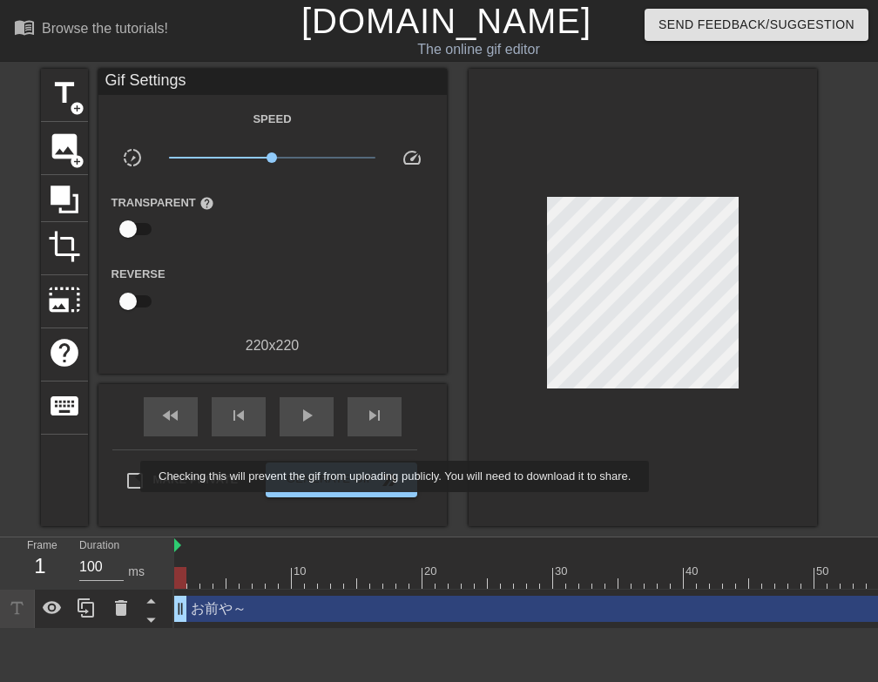
click at [129, 476] on input "Make Private" at bounding box center [135, 480] width 37 height 37
checkbox input "true"
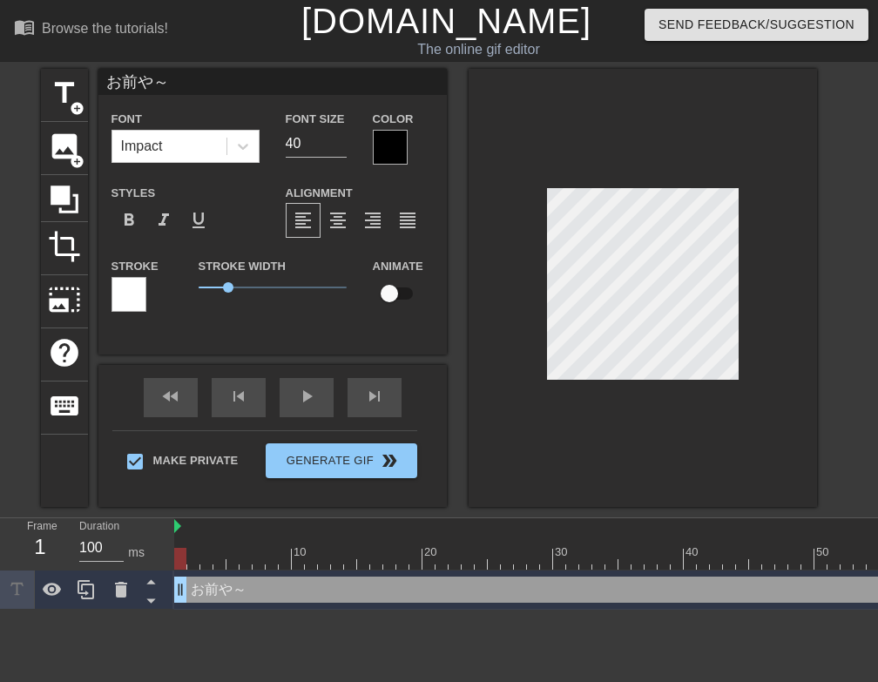
click at [697, 459] on div at bounding box center [643, 288] width 348 height 438
click at [652, 469] on div at bounding box center [643, 288] width 348 height 438
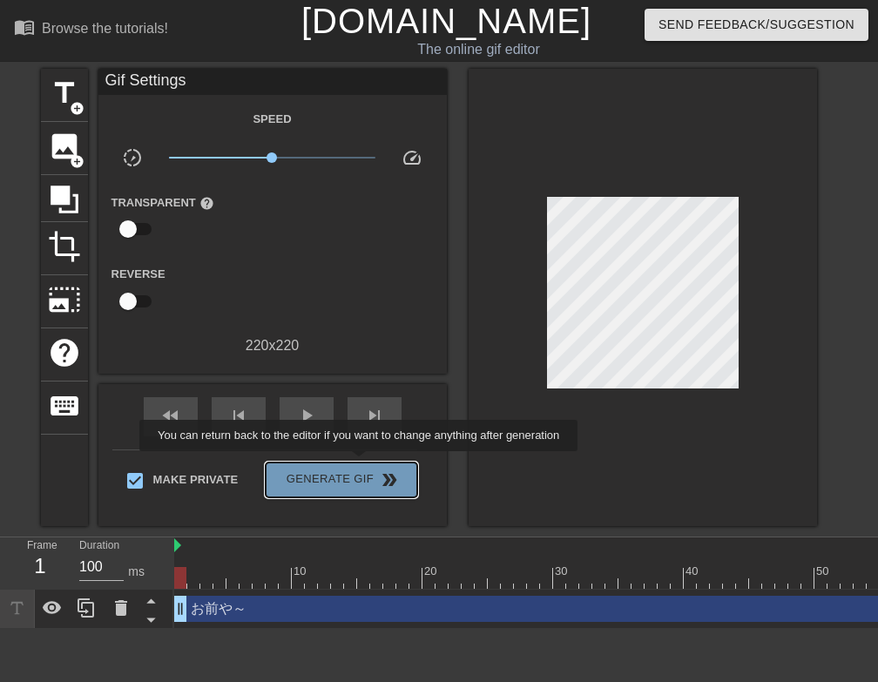
click at [362, 466] on button "Generate Gif double_arrow" at bounding box center [341, 479] width 151 height 35
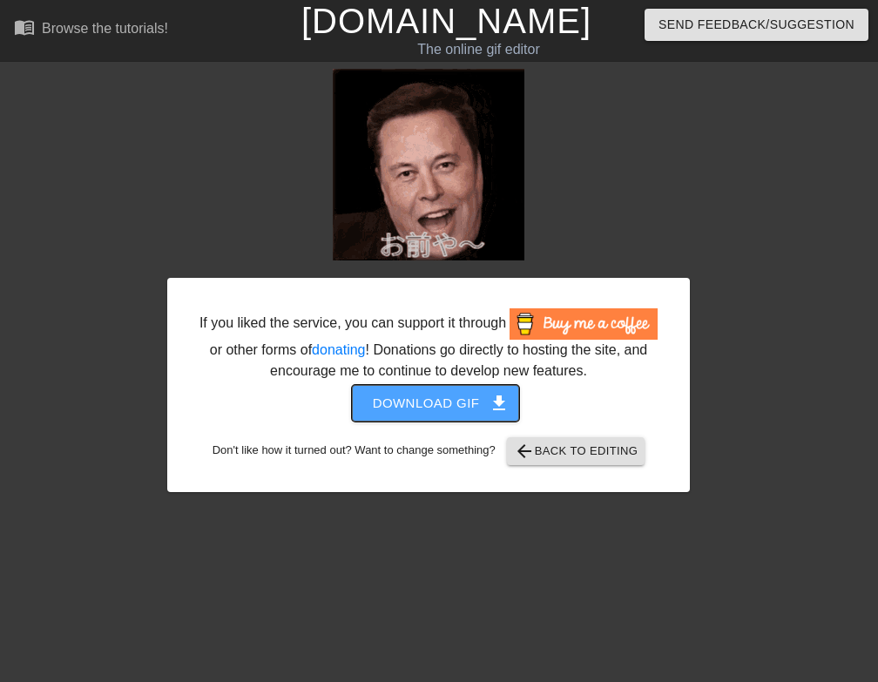
click at [452, 393] on span "Download gif get_app" at bounding box center [436, 403] width 126 height 23
